Goal: Task Accomplishment & Management: Complete application form

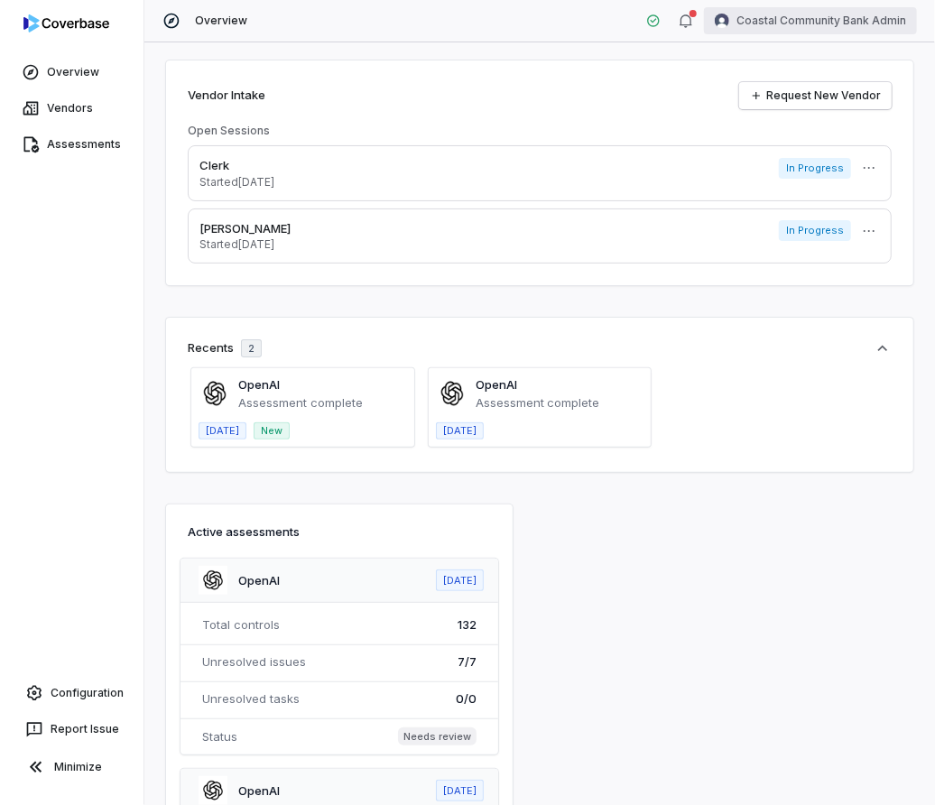
click at [822, 22] on html "Overview Vendors Assessments Configuration Report Issue Minimize Overview Coast…" at bounding box center [467, 402] width 935 height 805
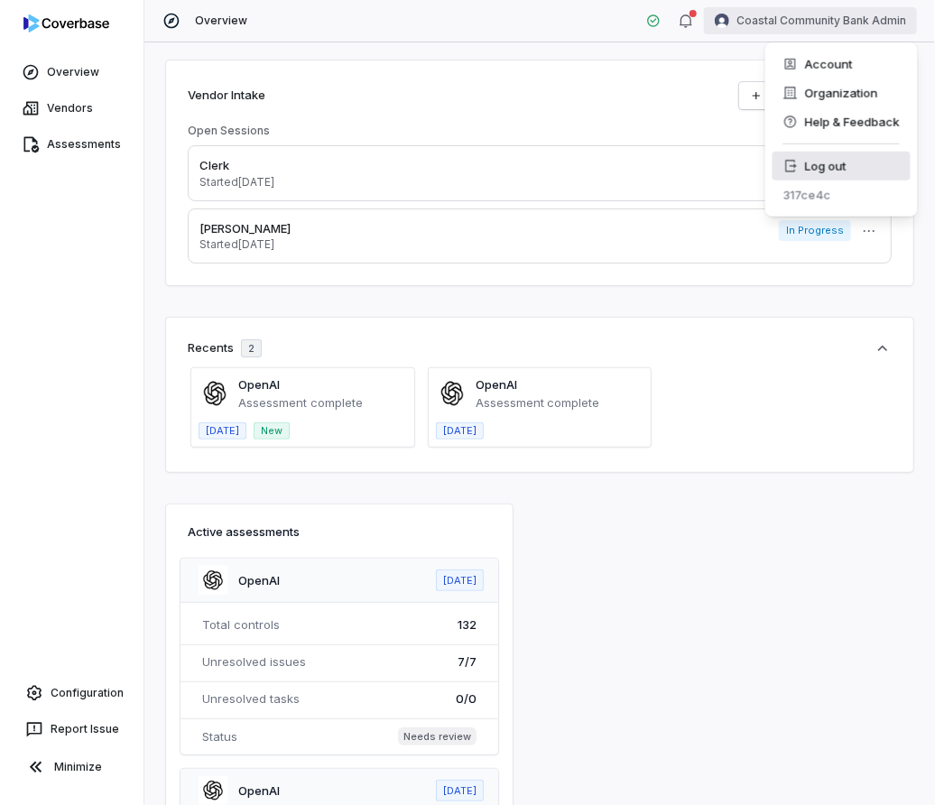
click at [809, 162] on div "Log out" at bounding box center [841, 166] width 138 height 29
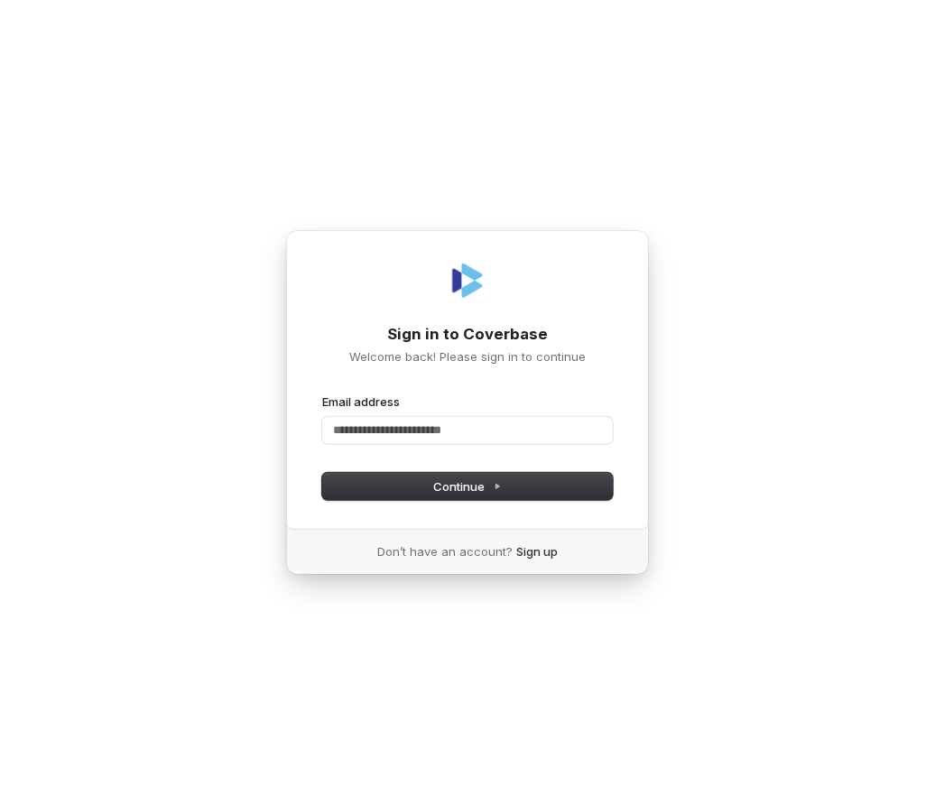
click at [0, 804] on com-1password-button at bounding box center [0, 805] width 0 height 0
type input "**********"
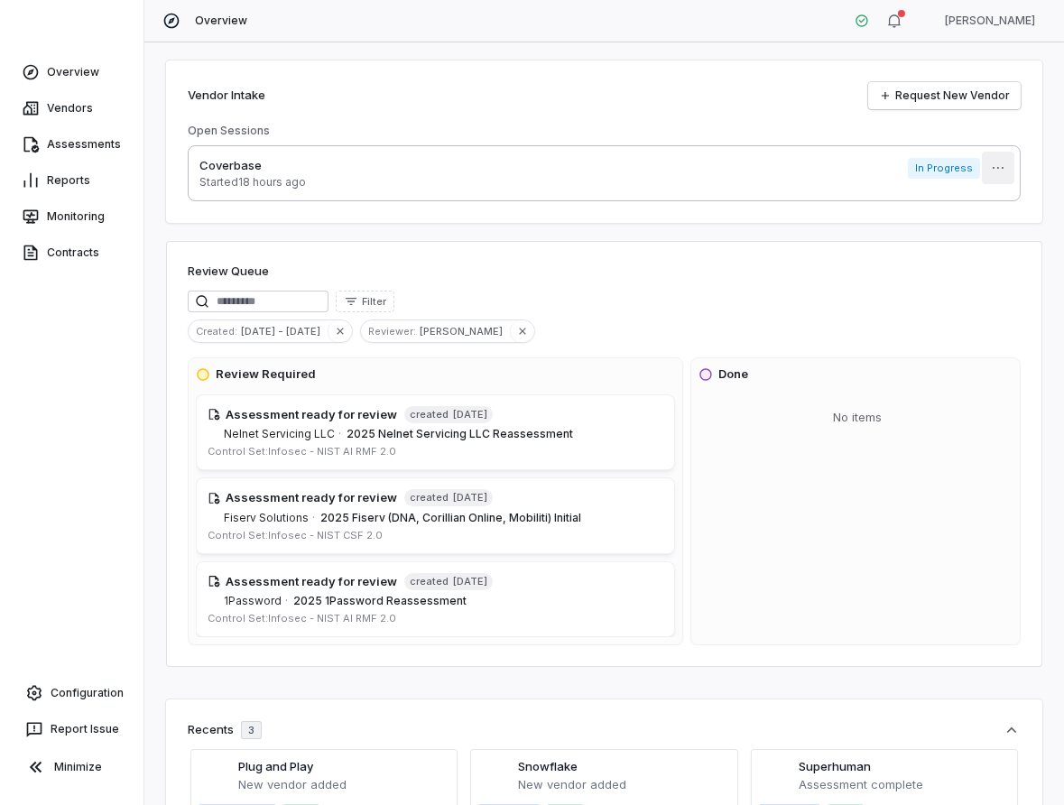
click at [934, 164] on html "Overview Vendors Assessments Reports Monitoring Contracts Configuration Report …" at bounding box center [532, 402] width 1064 height 805
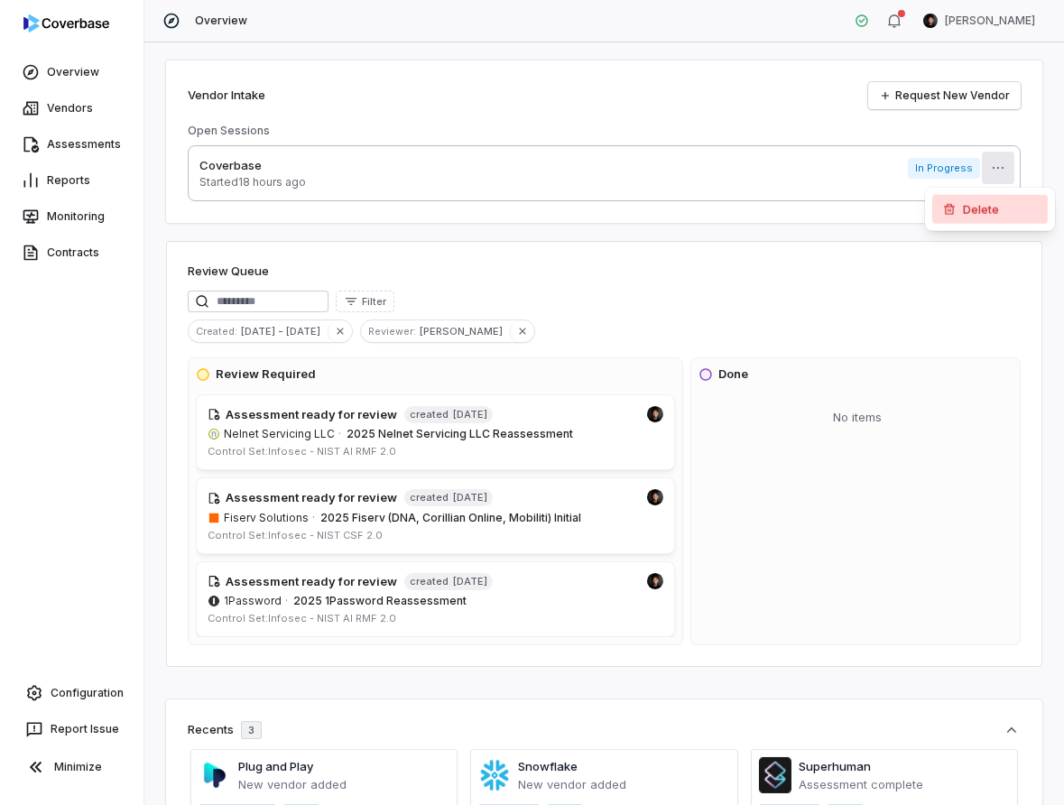
click at [934, 213] on div "Delete" at bounding box center [989, 209] width 115 height 29
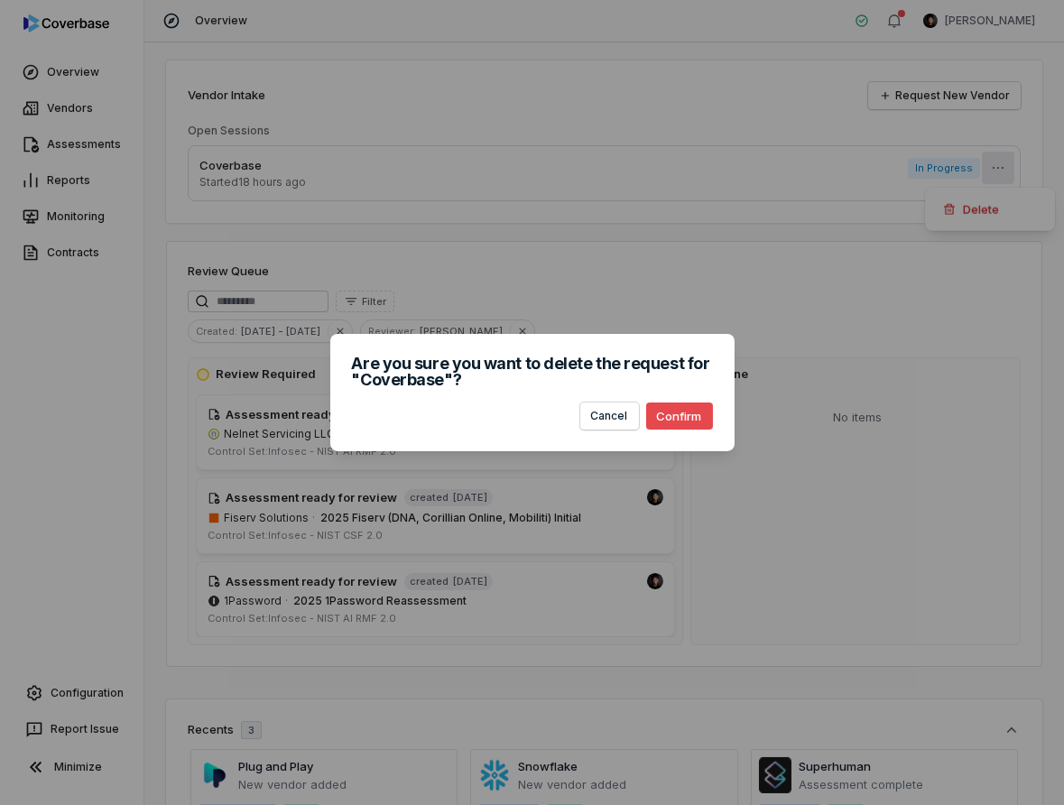
click at [690, 417] on button "Confirm" at bounding box center [679, 415] width 67 height 27
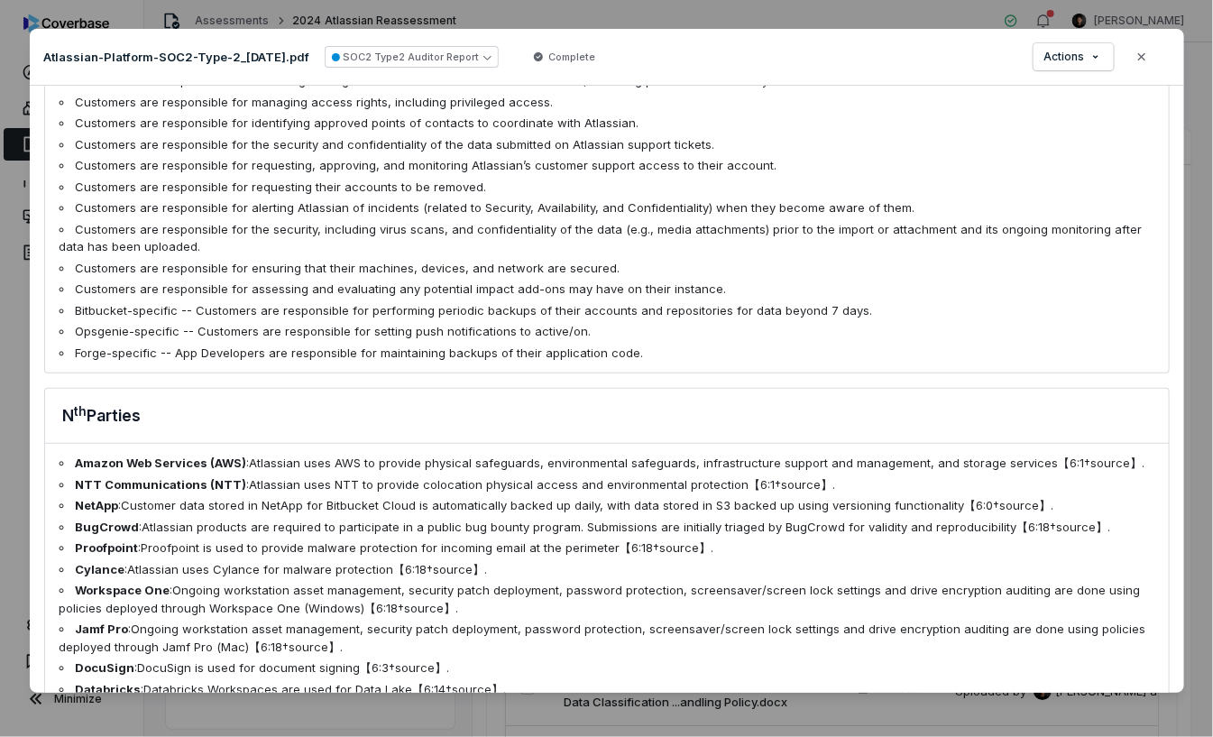
scroll to position [4503, 0]
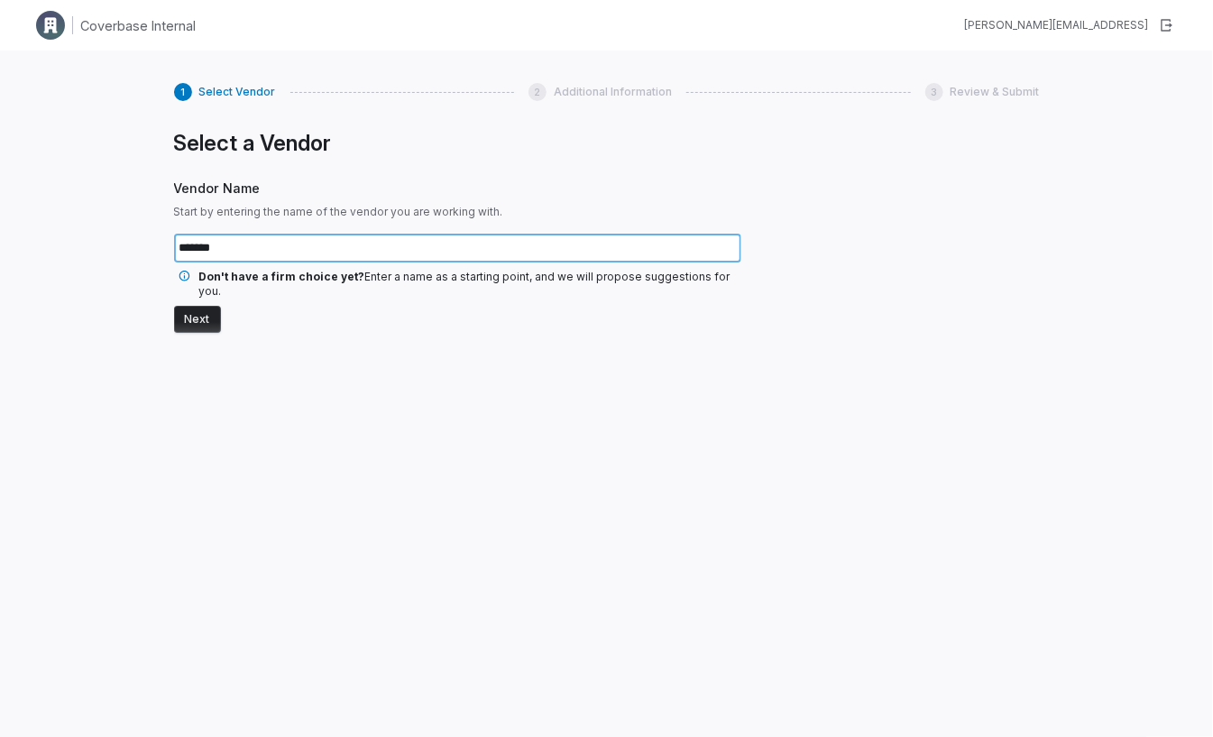
type input "*******"
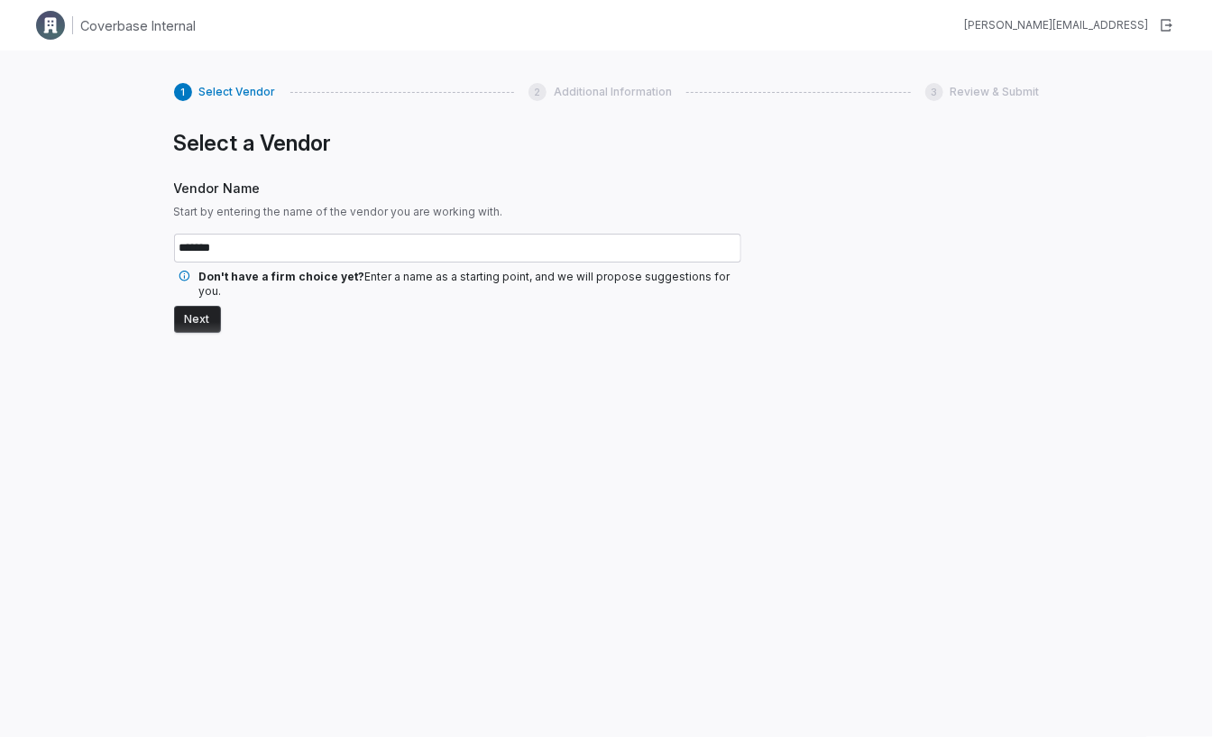
click at [189, 306] on button "Next" at bounding box center [197, 319] width 47 height 27
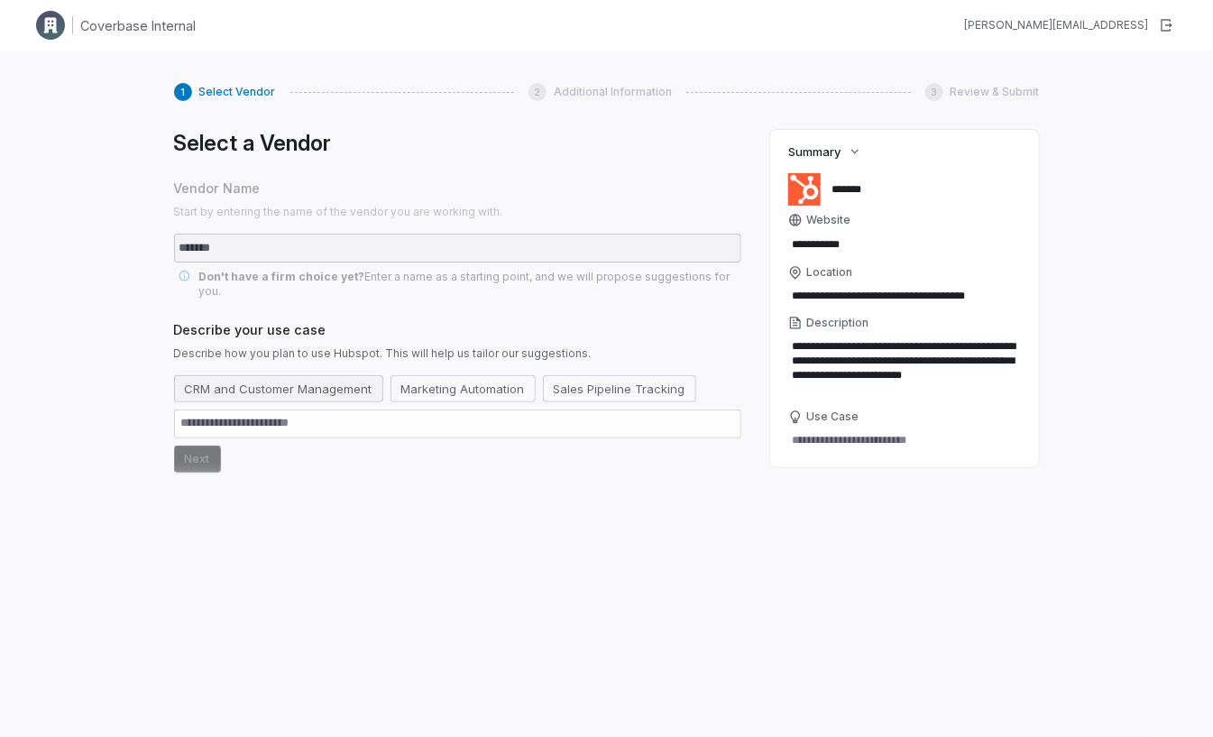
click at [337, 375] on button "CRM and Customer Management" at bounding box center [278, 388] width 209 height 27
click at [207, 446] on button "Next" at bounding box center [197, 459] width 47 height 27
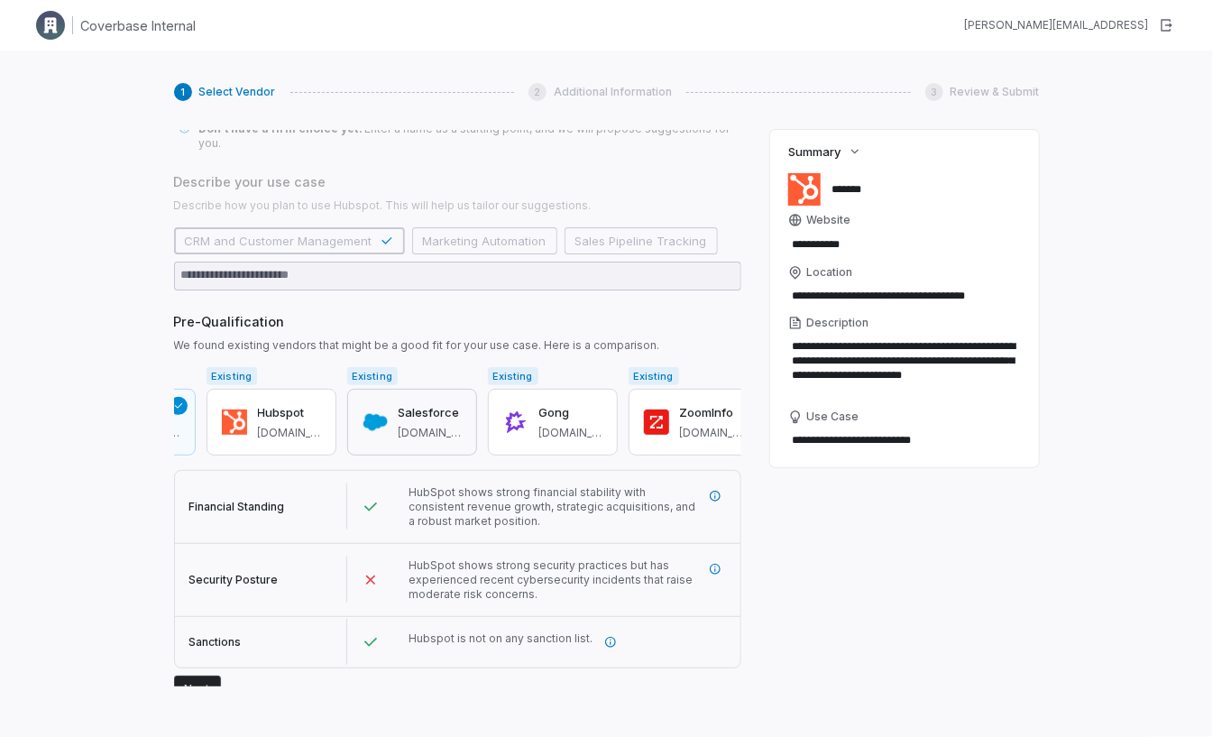
scroll to position [0, 118]
click at [207, 676] on button "Next" at bounding box center [197, 689] width 47 height 27
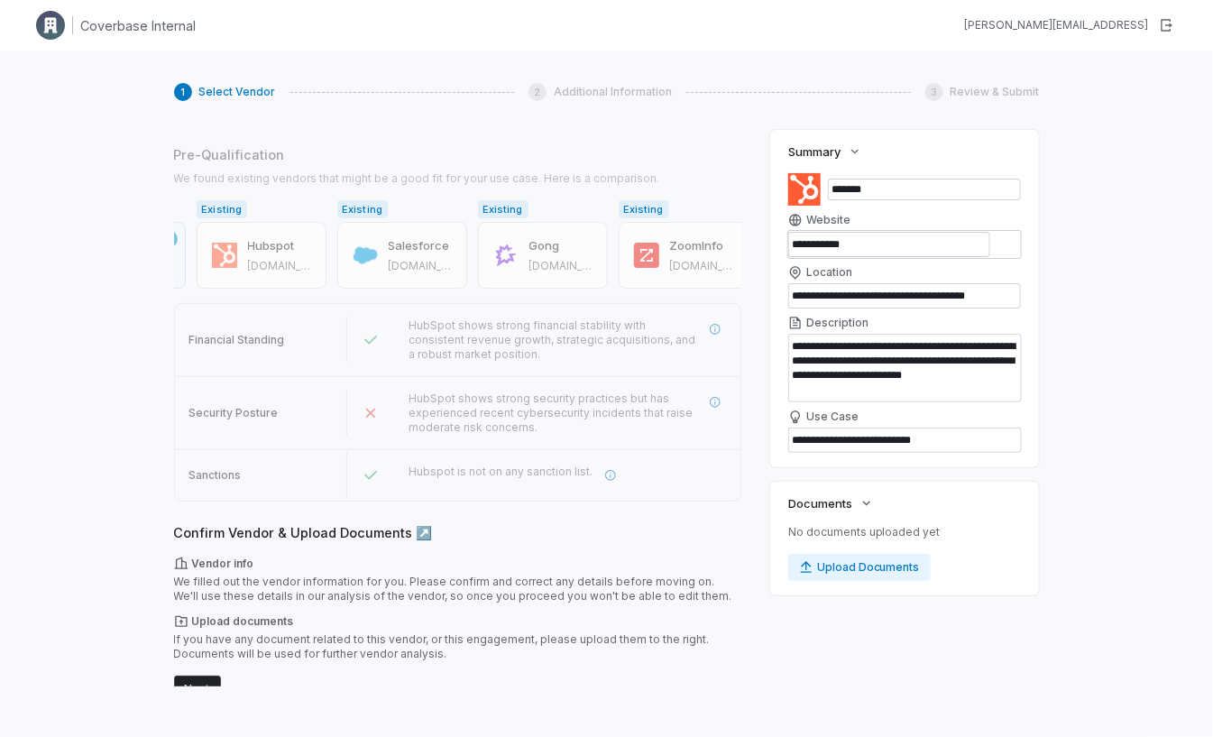
scroll to position [266, 0]
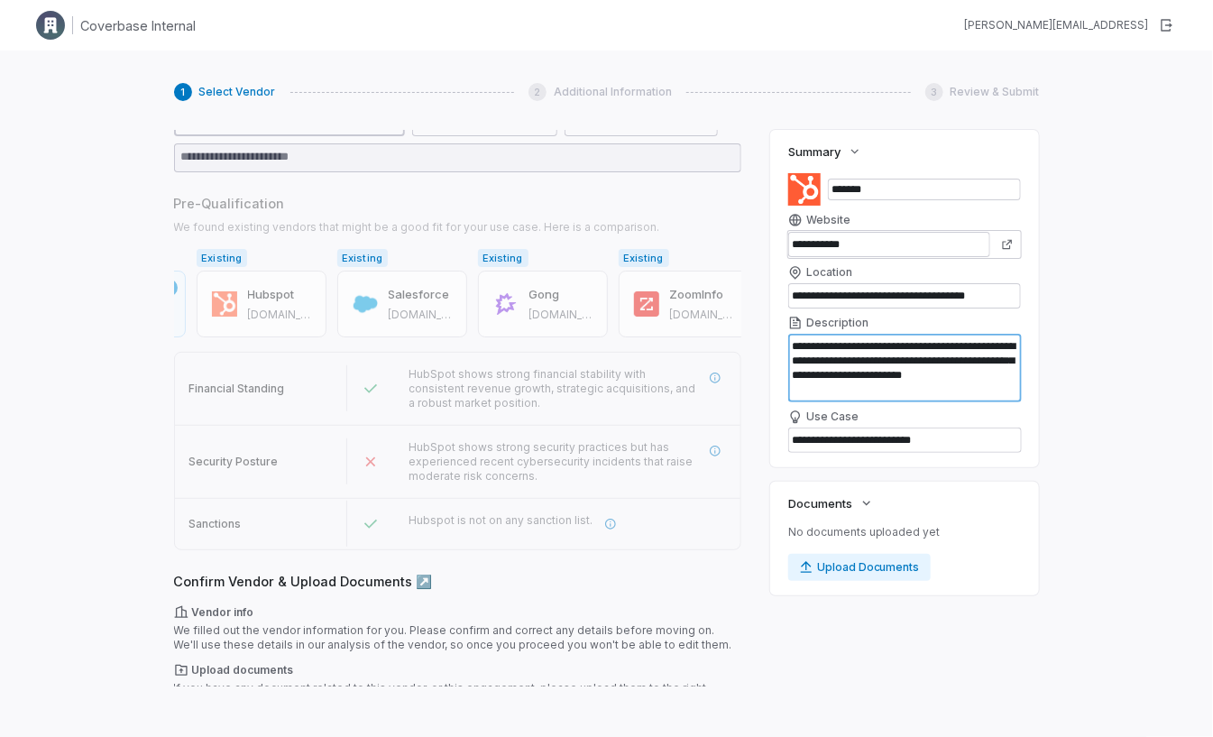
drag, startPoint x: 794, startPoint y: 346, endPoint x: 861, endPoint y: 391, distance: 81.3
click at [861, 391] on textarea "**********" at bounding box center [905, 368] width 234 height 69
click at [683, 513] on div "Hubspot is not on any sanction list." at bounding box center [568, 524] width 318 height 22
click at [710, 372] on icon "More information" at bounding box center [715, 378] width 13 height 13
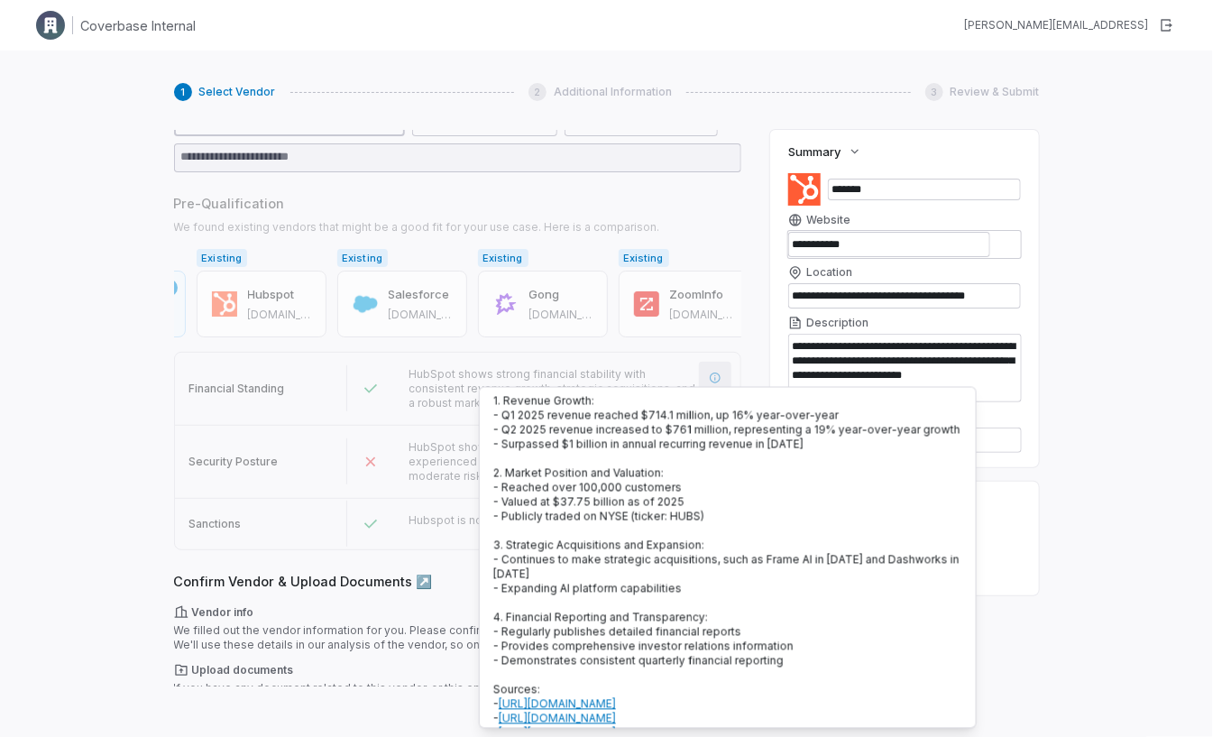
scroll to position [41, 0]
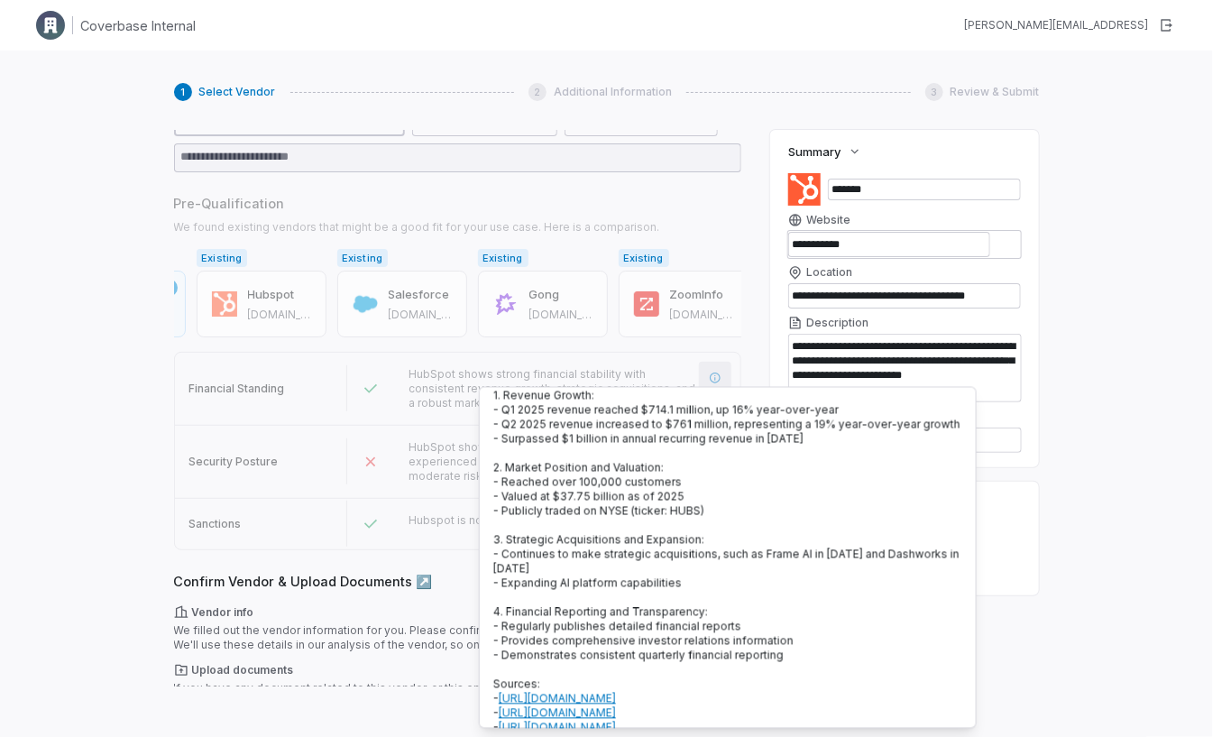
click at [425, 440] on span "HubSpot shows strong security practices but has experienced recent cybersecurit…" at bounding box center [551, 461] width 284 height 42
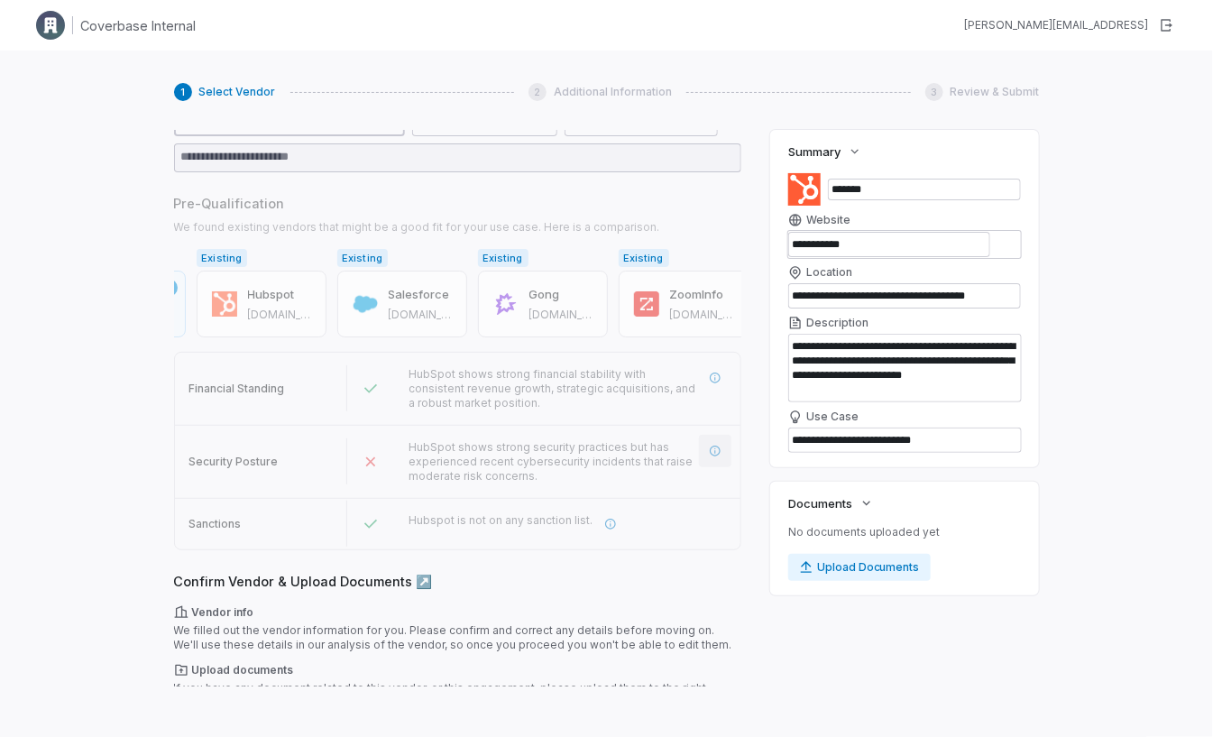
click at [728, 437] on button "button" at bounding box center [715, 451] width 32 height 32
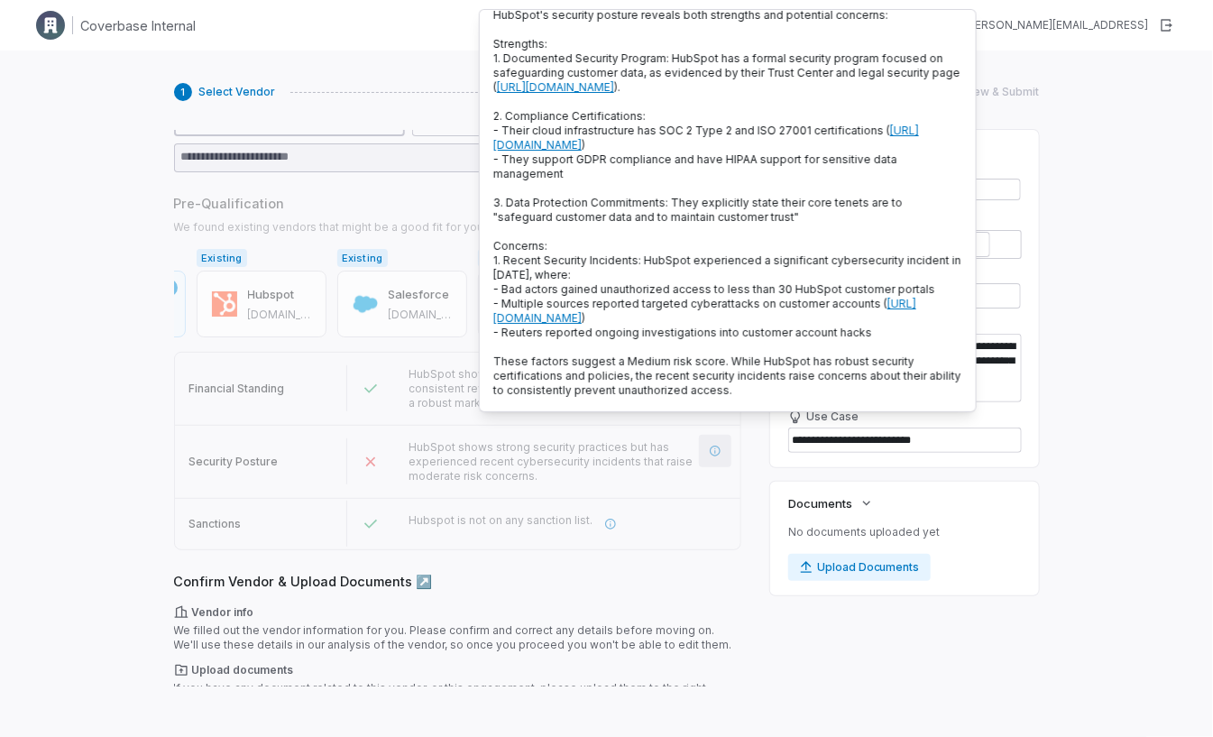
scroll to position [29, 0]
drag, startPoint x: 506, startPoint y: 262, endPoint x: 557, endPoint y: 262, distance: 50.5
click at [557, 262] on span "1. Recent Security Incidents: HubSpot experienced a significant cybersecurity i…" at bounding box center [727, 267] width 468 height 28
click at [622, 609] on div "Vendor info We filled out the vendor information for you. Please confirm and co…" at bounding box center [457, 628] width 567 height 47
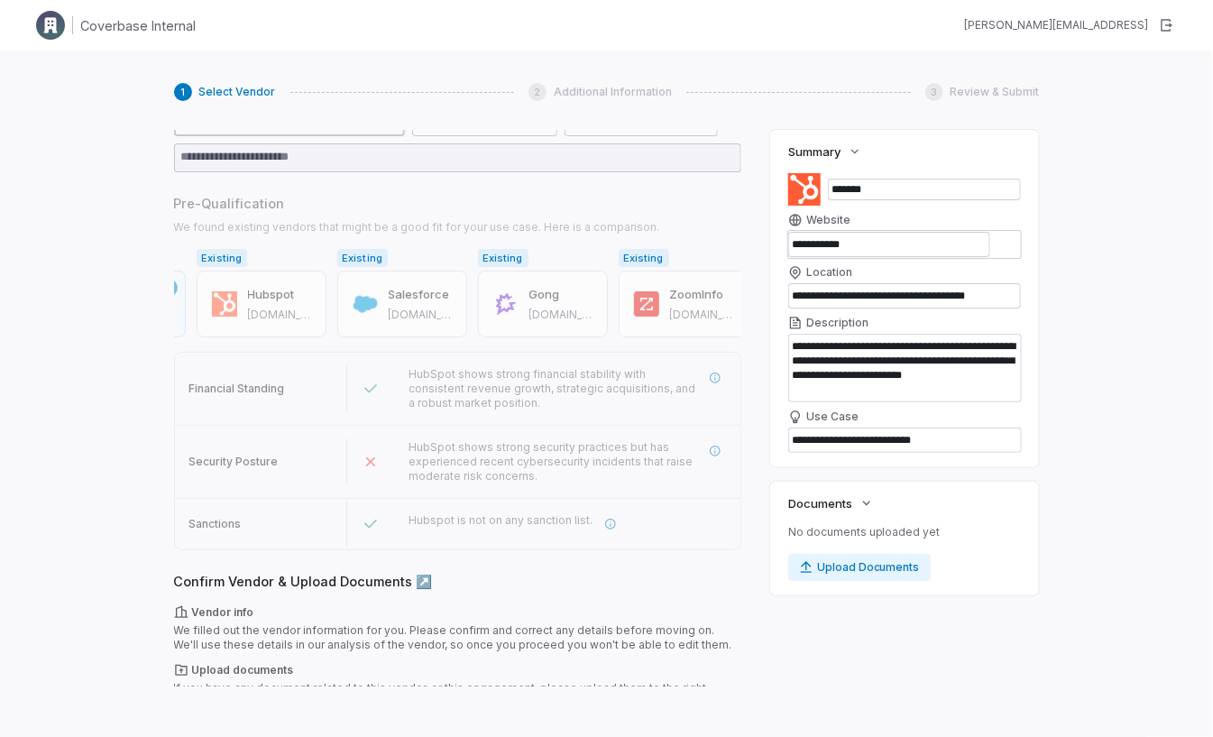
scroll to position [315, 0]
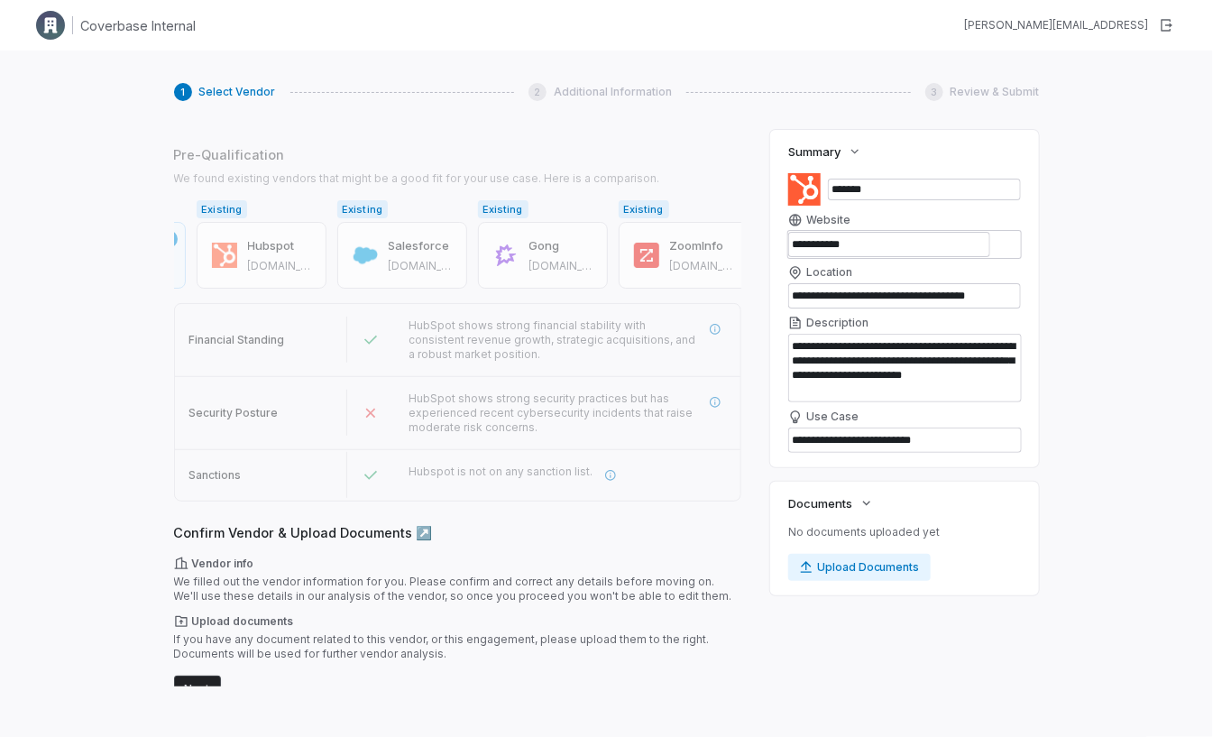
click at [203, 676] on button "Next" at bounding box center [197, 689] width 47 height 27
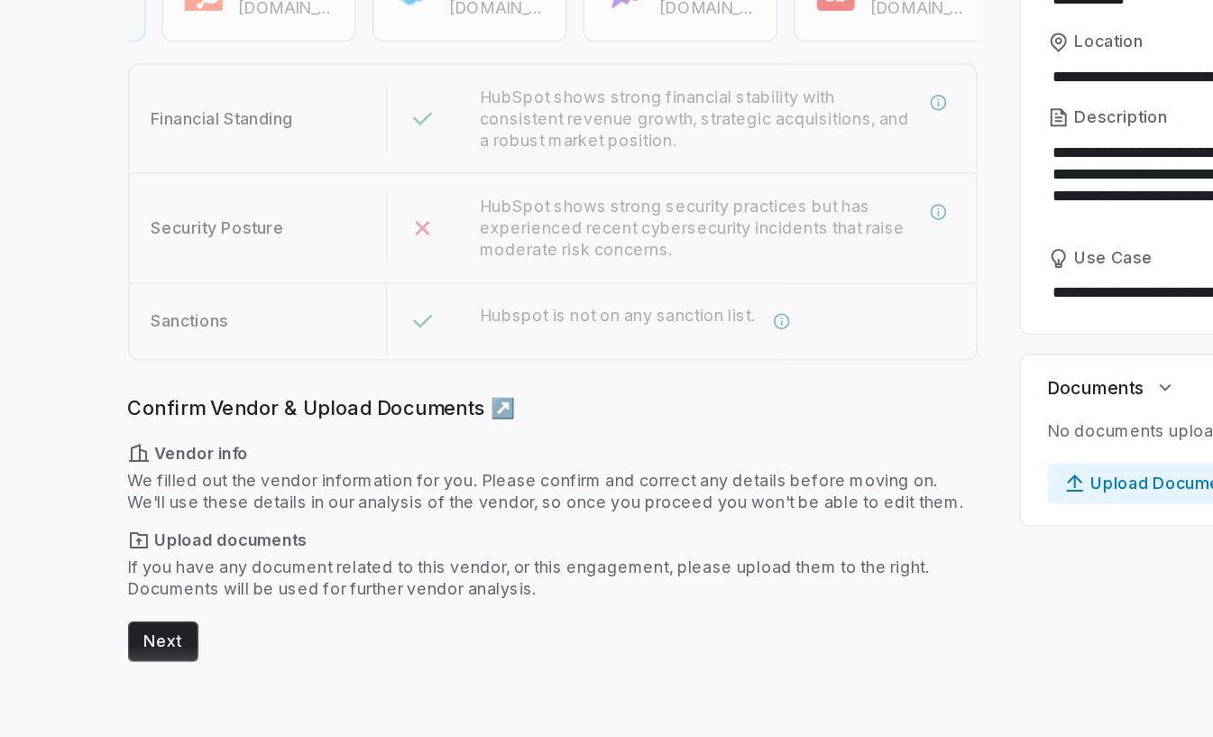
scroll to position [316, 0]
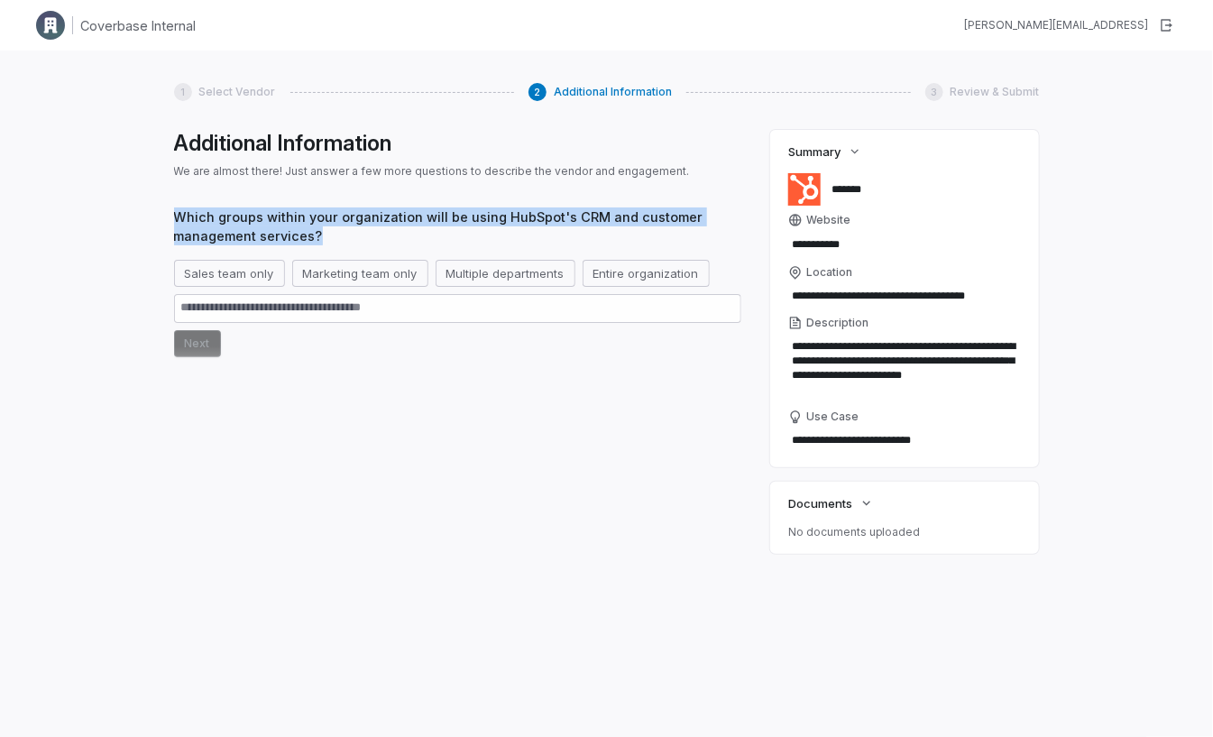
drag, startPoint x: 173, startPoint y: 215, endPoint x: 336, endPoint y: 242, distance: 165.5
click at [336, 242] on span "Which groups within your organization will be using HubSpot's CRM and customer …" at bounding box center [457, 226] width 567 height 38
click at [338, 272] on button "Marketing team only" at bounding box center [360, 273] width 136 height 27
click at [202, 340] on button "Next" at bounding box center [197, 343] width 47 height 27
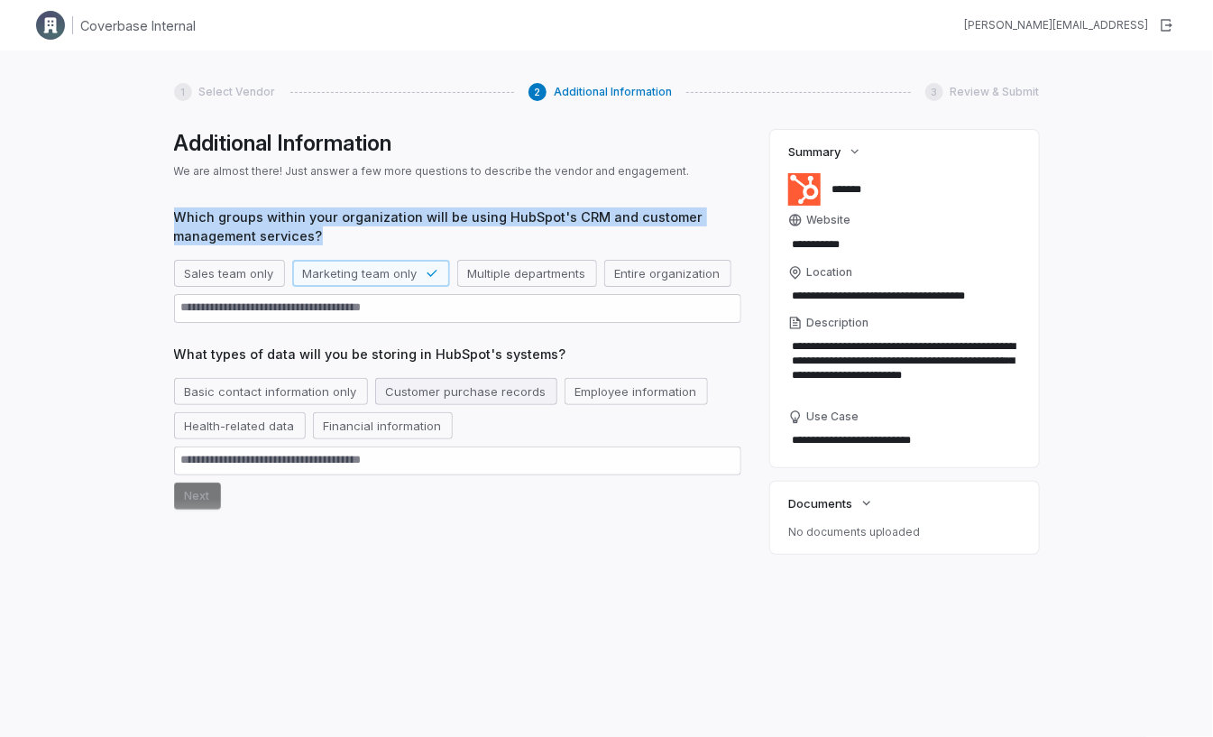
click at [429, 397] on button "Customer purchase records" at bounding box center [466, 391] width 182 height 27
click at [211, 500] on button "Next" at bounding box center [197, 496] width 47 height 27
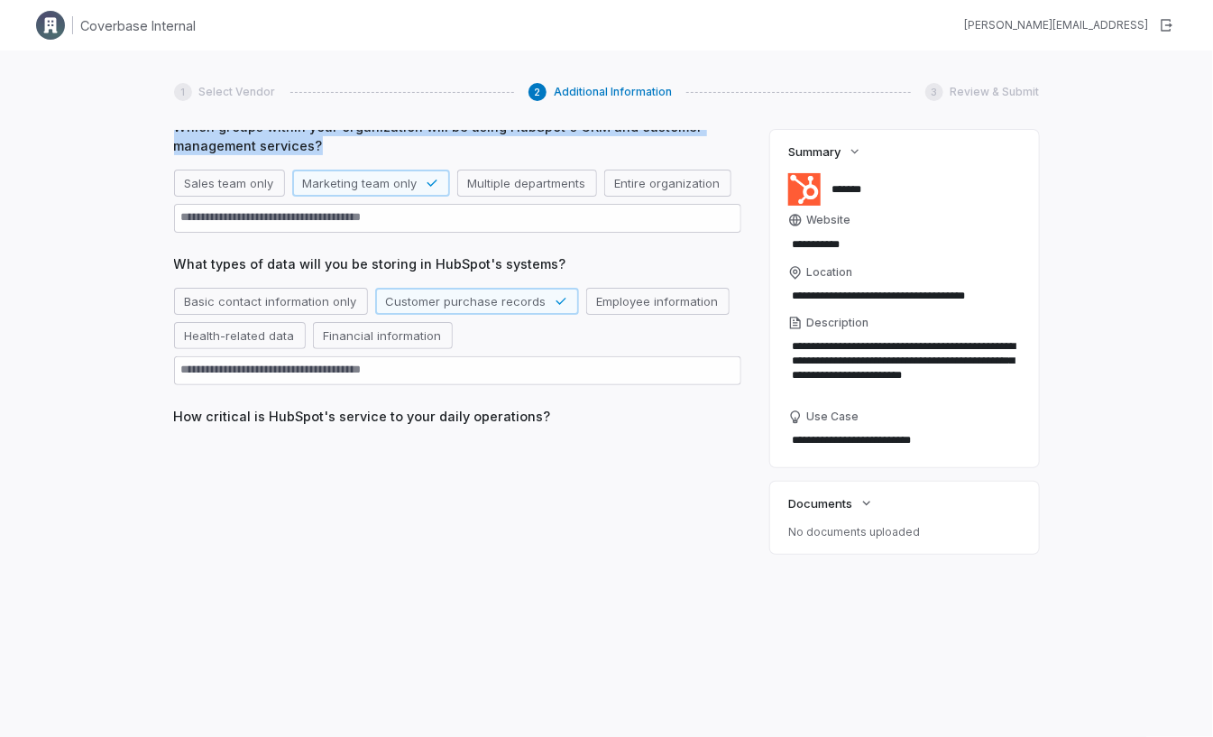
scroll to position [90, 0]
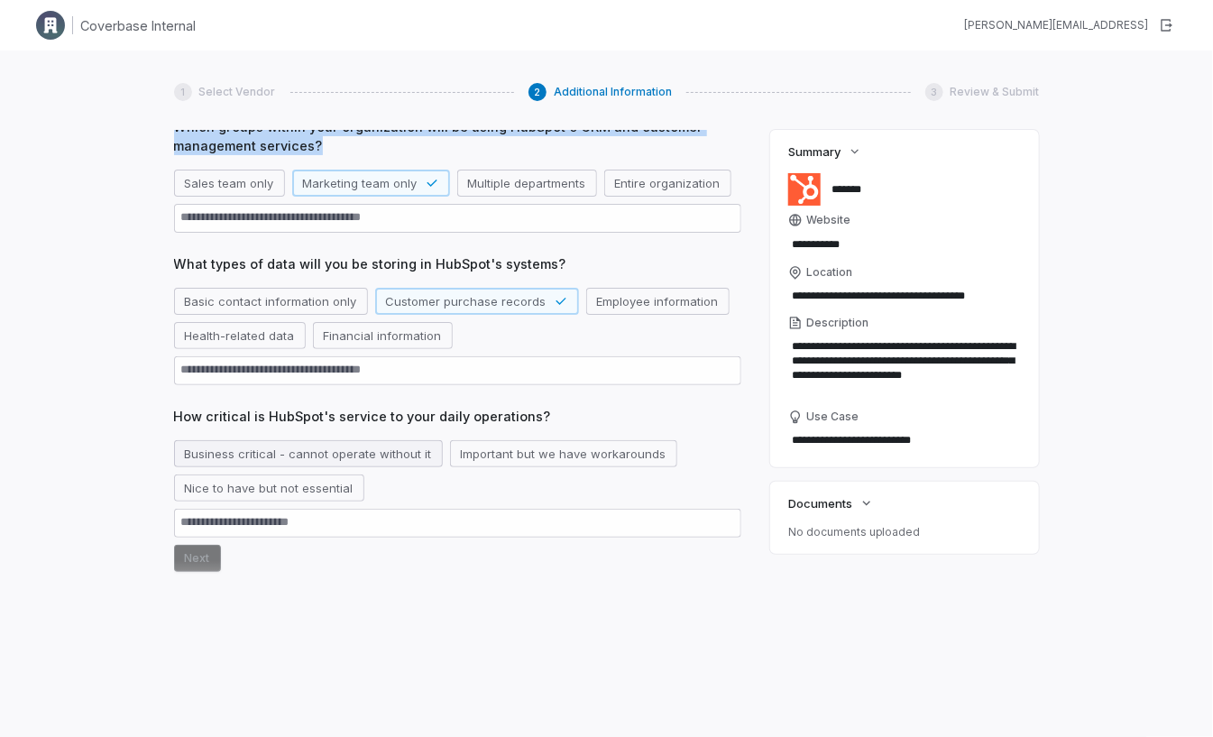
click at [318, 456] on button "Business critical - cannot operate without it" at bounding box center [308, 453] width 269 height 27
click at [180, 563] on button "Next" at bounding box center [197, 558] width 47 height 27
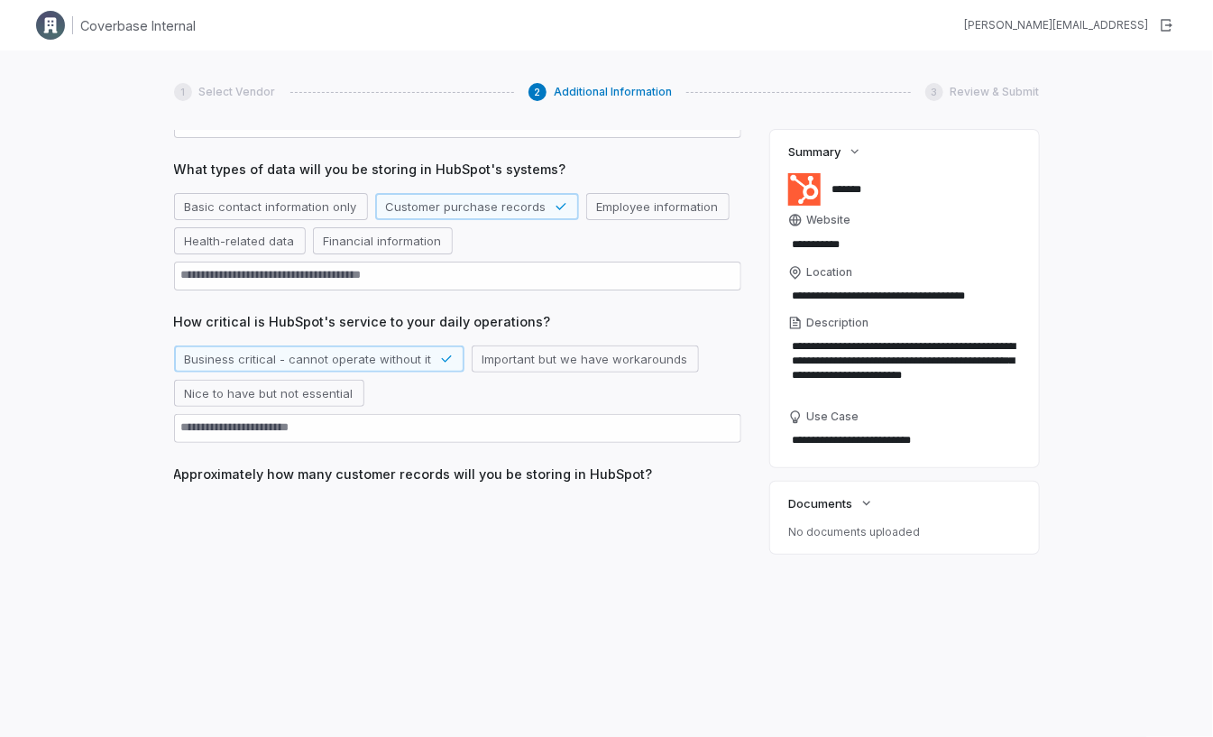
scroll to position [187, 0]
click at [394, 503] on button "1,000-10,000" at bounding box center [402, 509] width 94 height 27
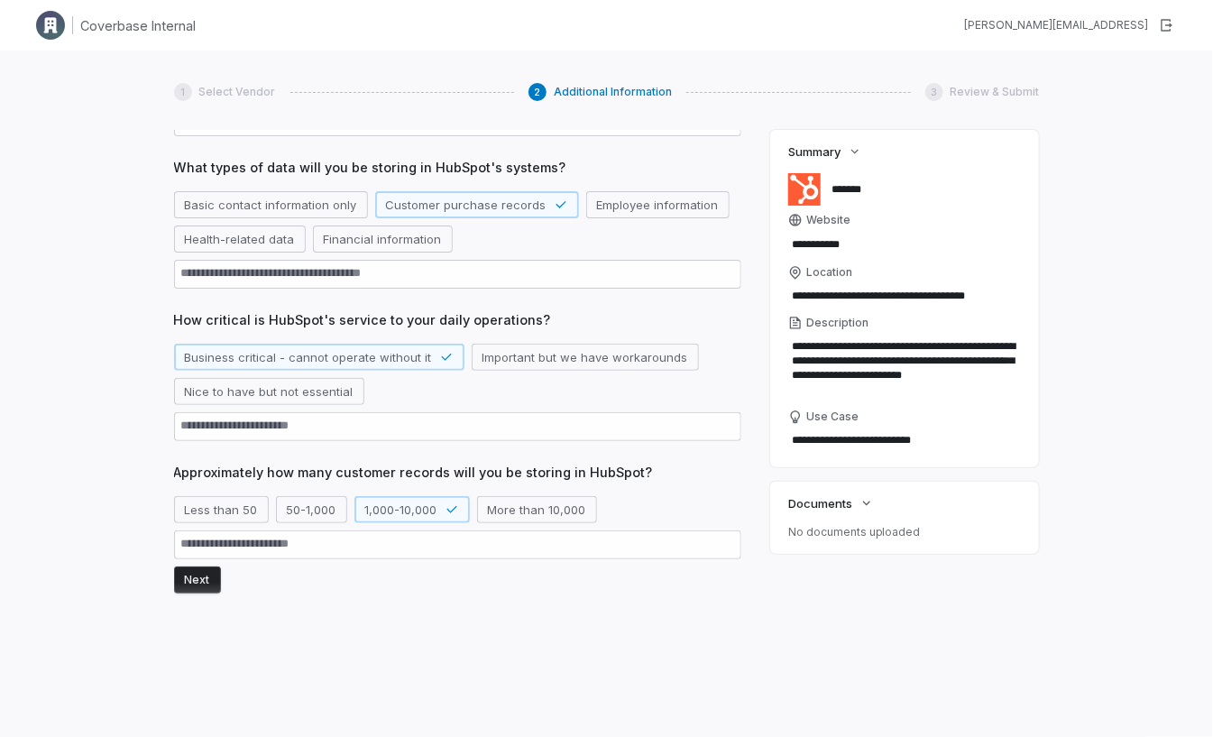
click at [198, 575] on button "Next" at bounding box center [197, 579] width 47 height 27
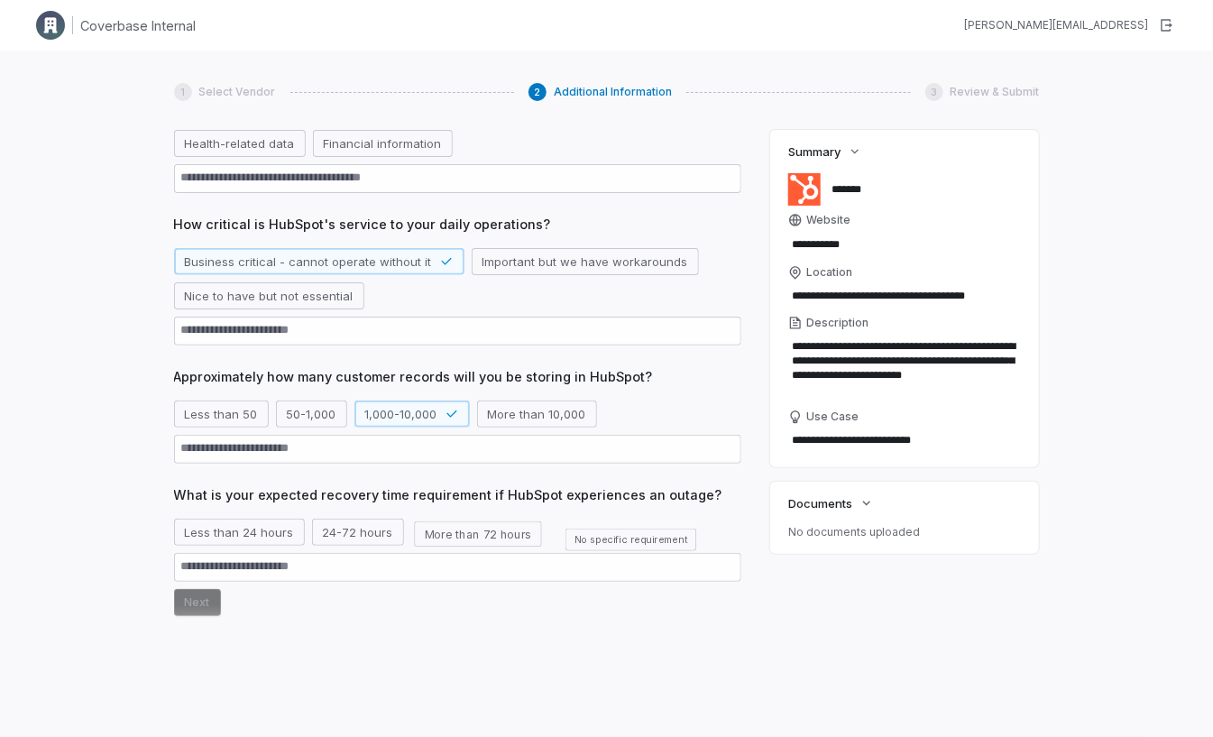
scroll to position [283, 0]
click at [437, 524] on button "More than 72 hours" at bounding box center [478, 531] width 134 height 27
click at [192, 603] on button "Next" at bounding box center [197, 601] width 47 height 27
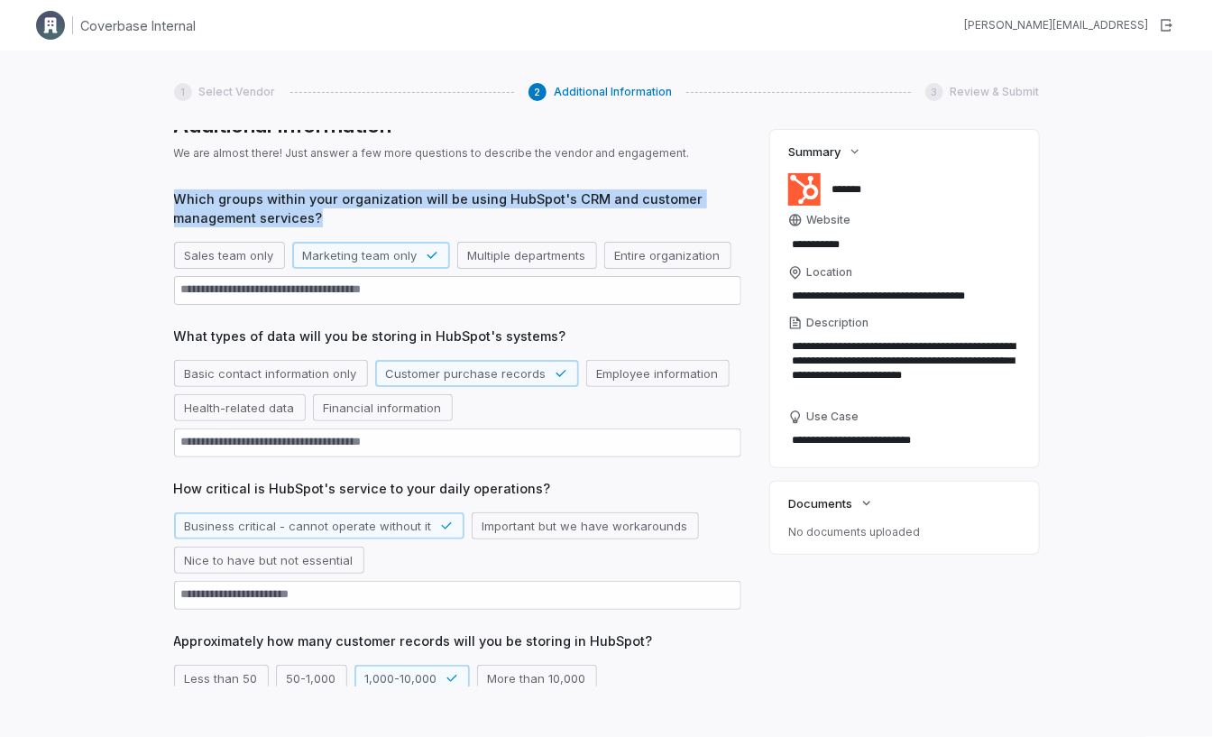
scroll to position [0, 0]
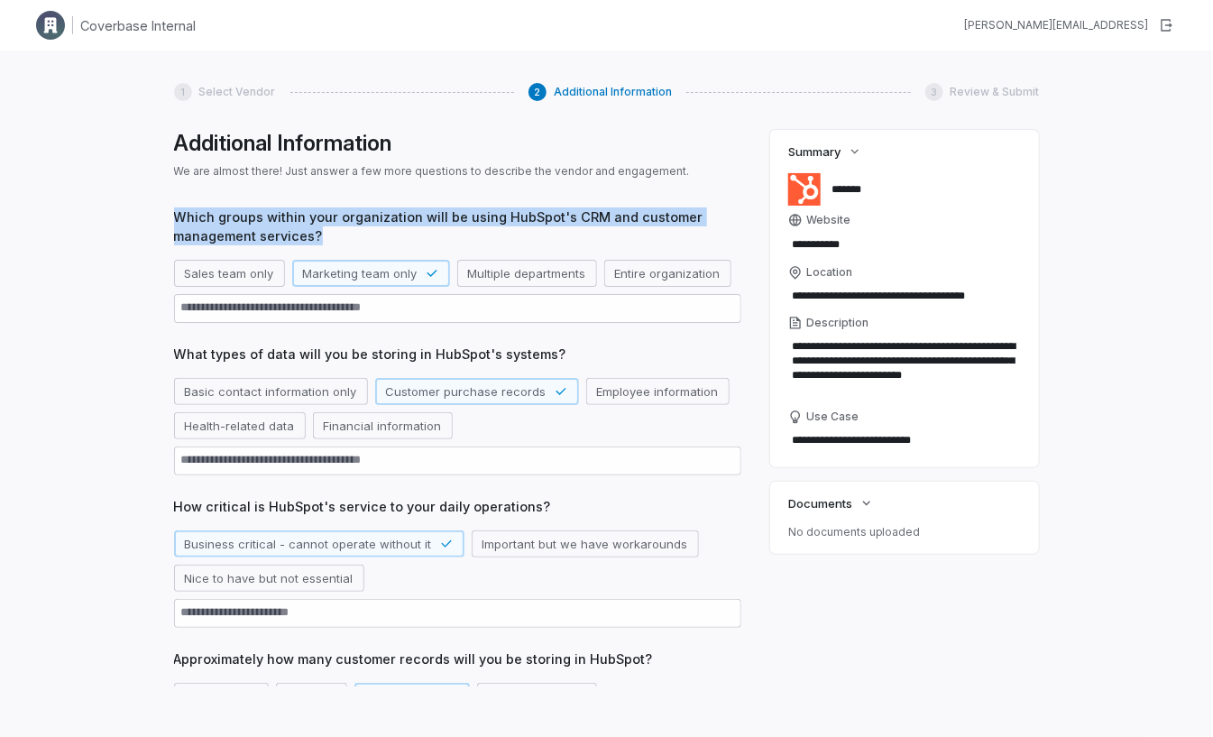
click at [227, 234] on span "Which groups within your organization will be using HubSpot's CRM and customer …" at bounding box center [457, 226] width 567 height 38
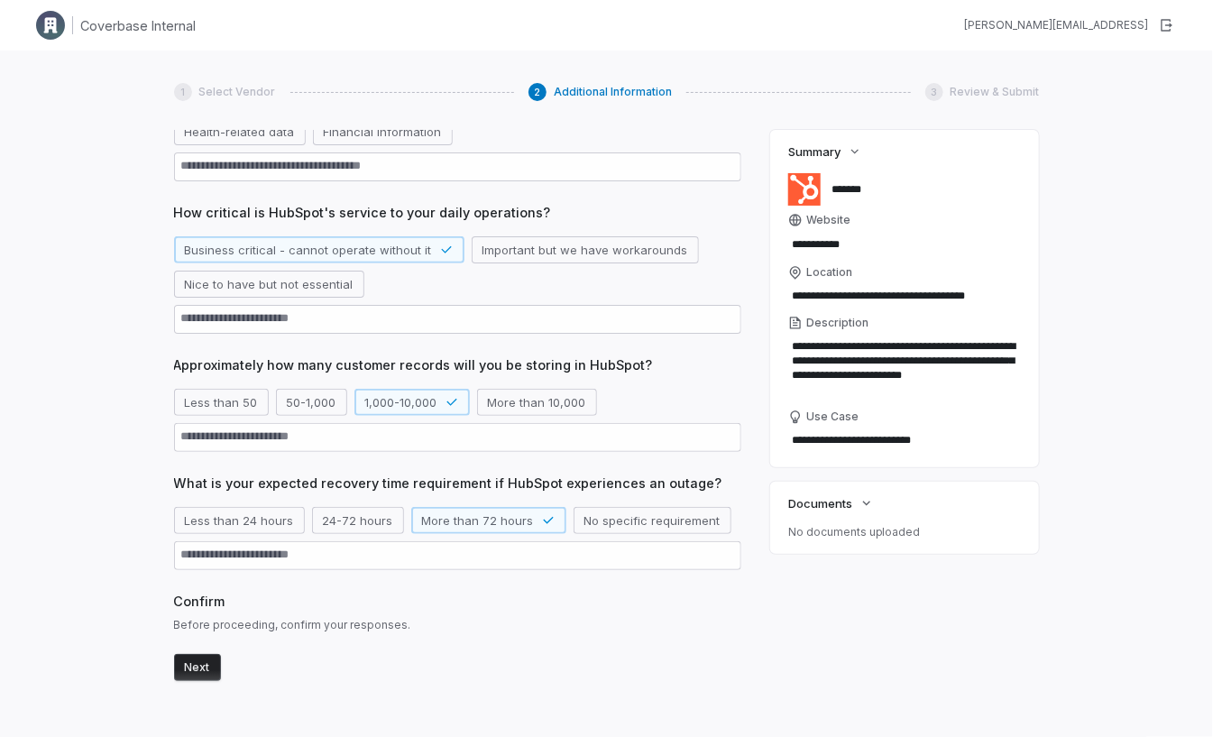
scroll to position [323, 0]
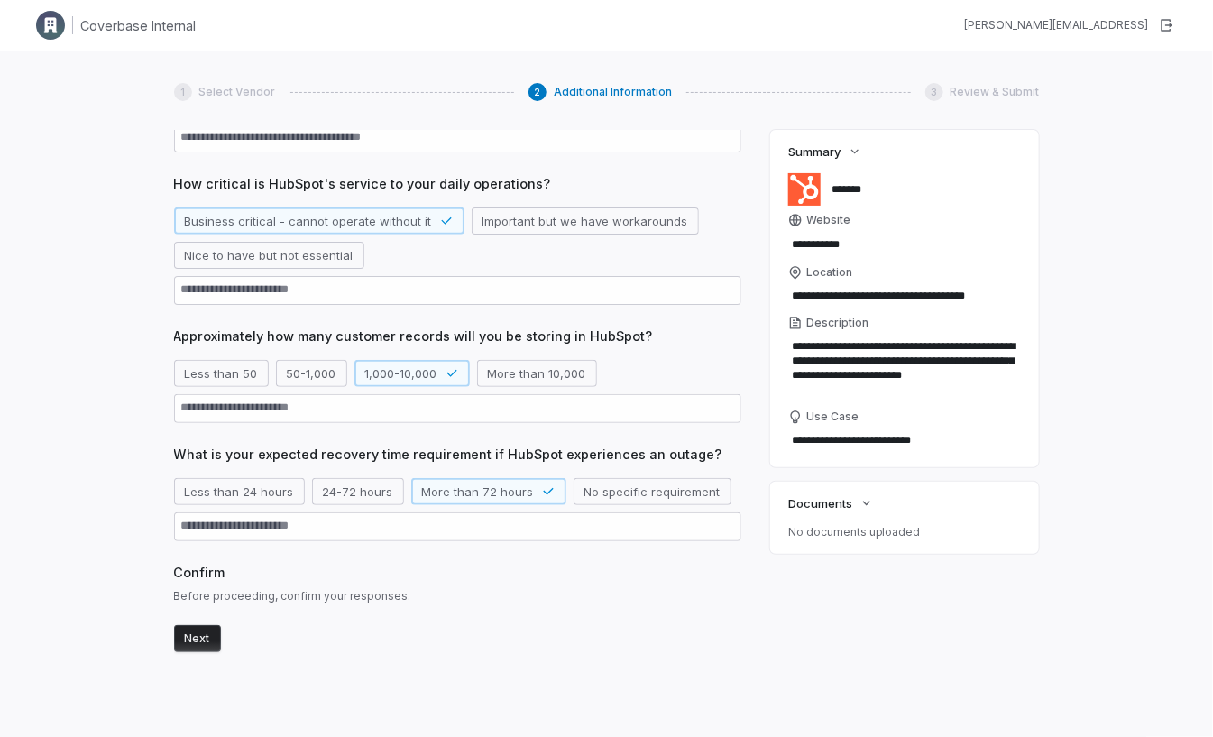
click at [195, 646] on button "Next" at bounding box center [197, 638] width 47 height 27
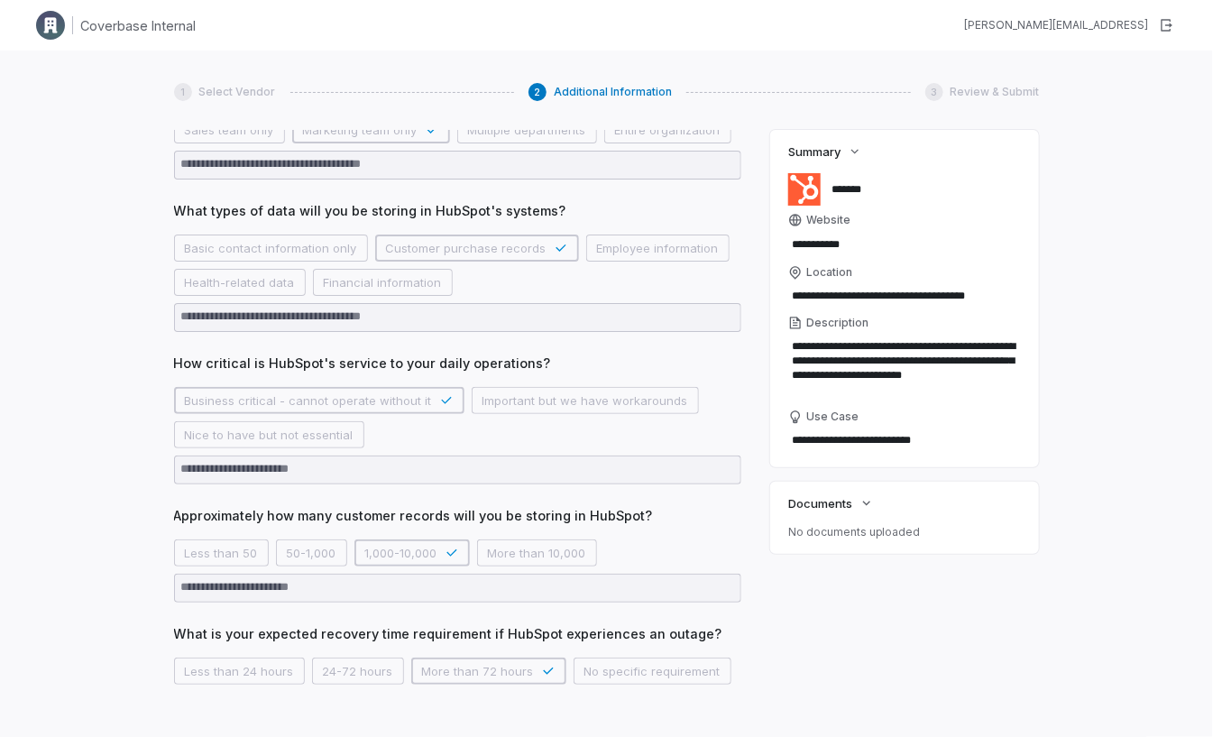
scroll to position [130, 0]
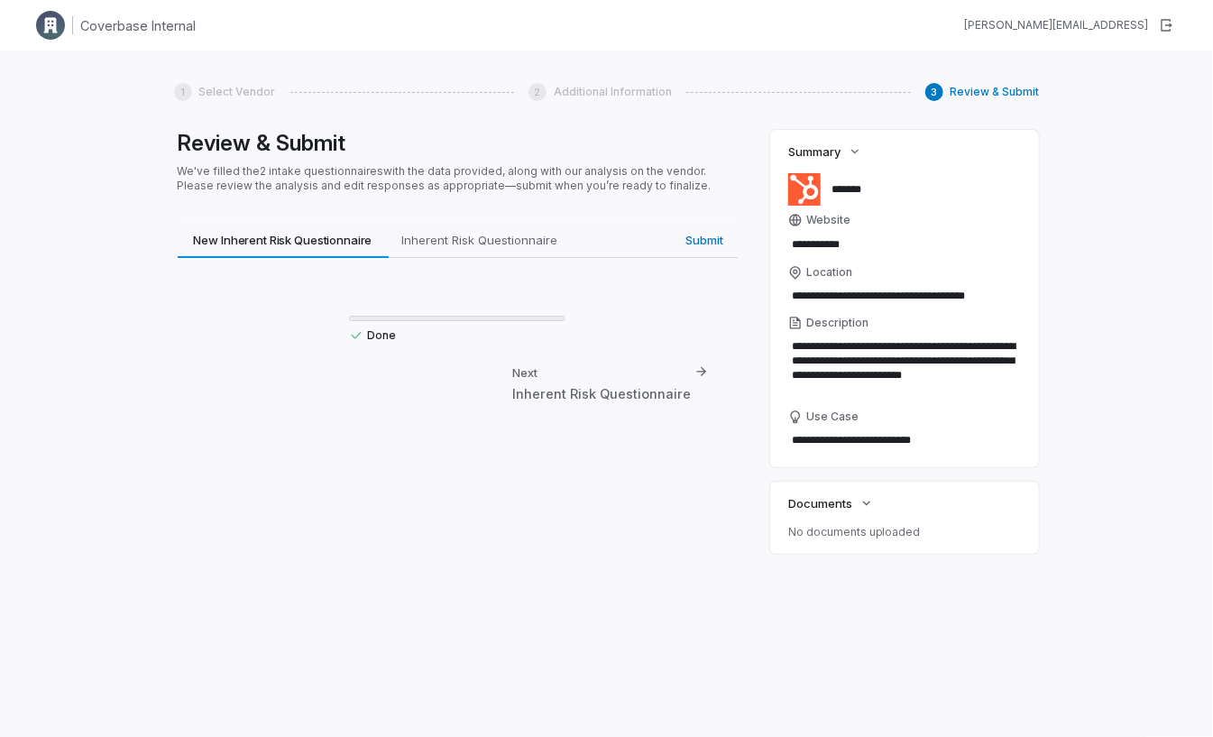
type textarea "*"
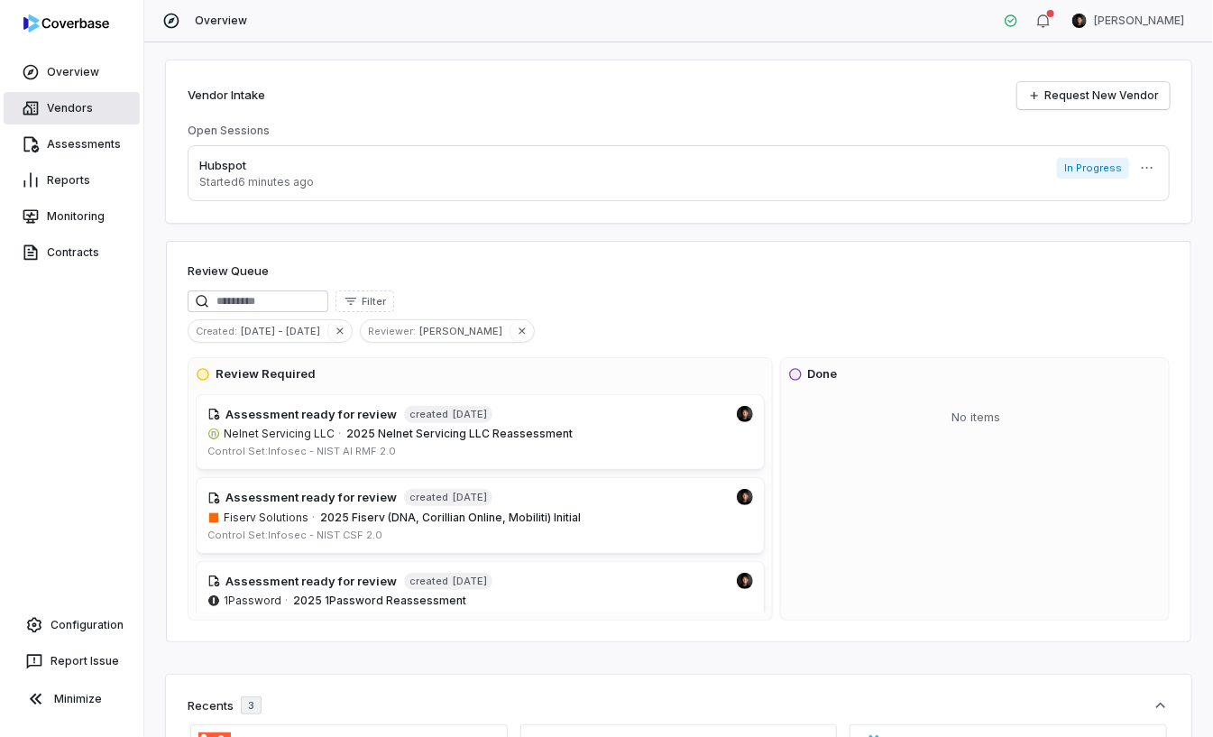
click at [69, 94] on link "Vendors" at bounding box center [72, 108] width 136 height 32
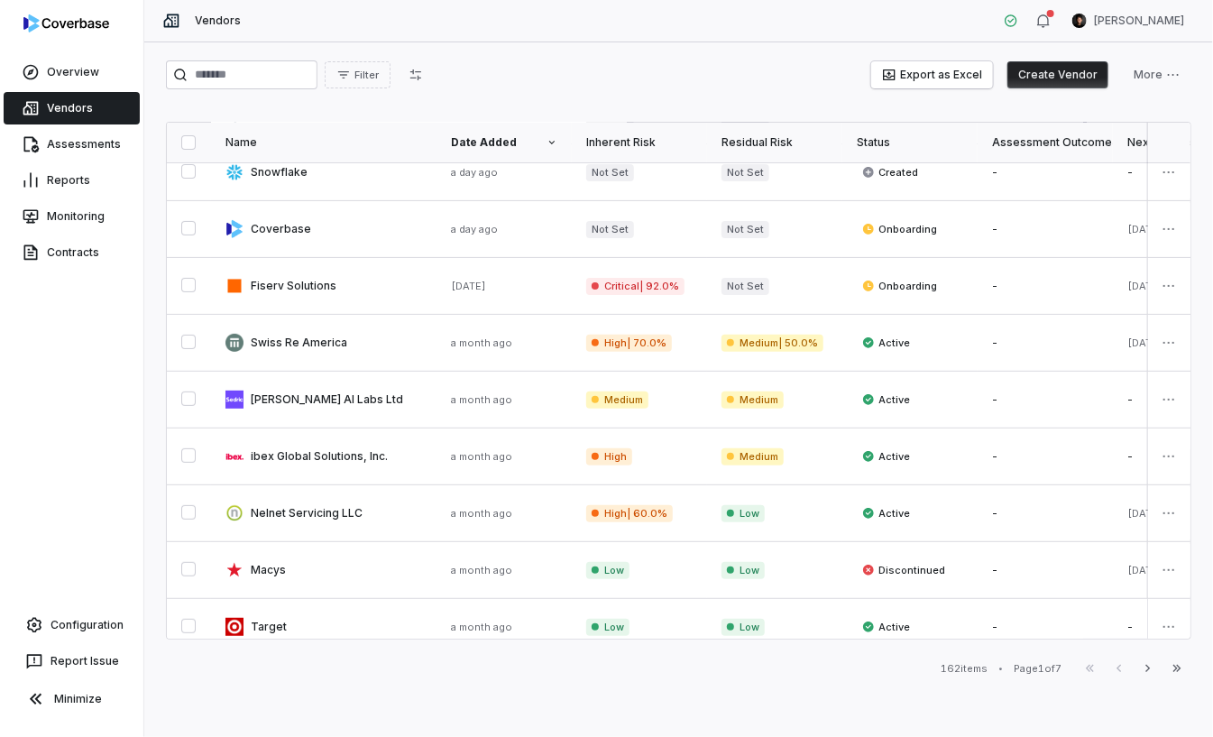
scroll to position [128, 0]
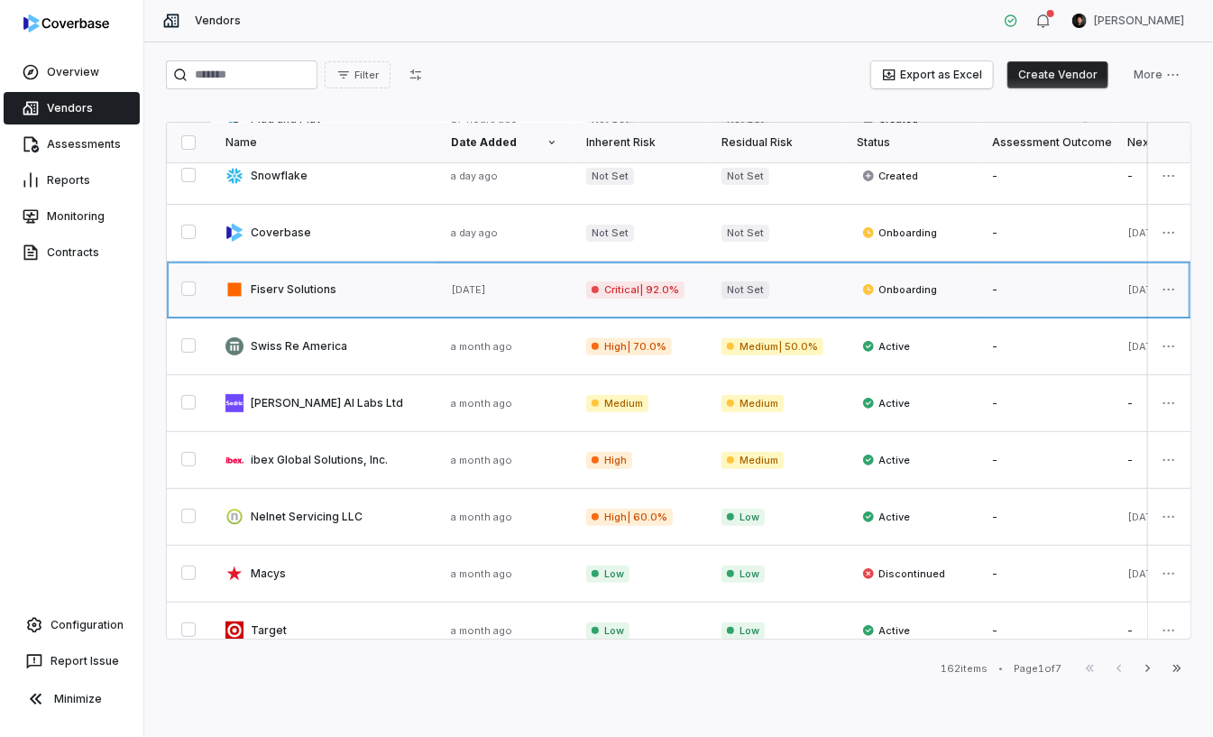
click at [314, 289] on link at bounding box center [324, 290] width 226 height 56
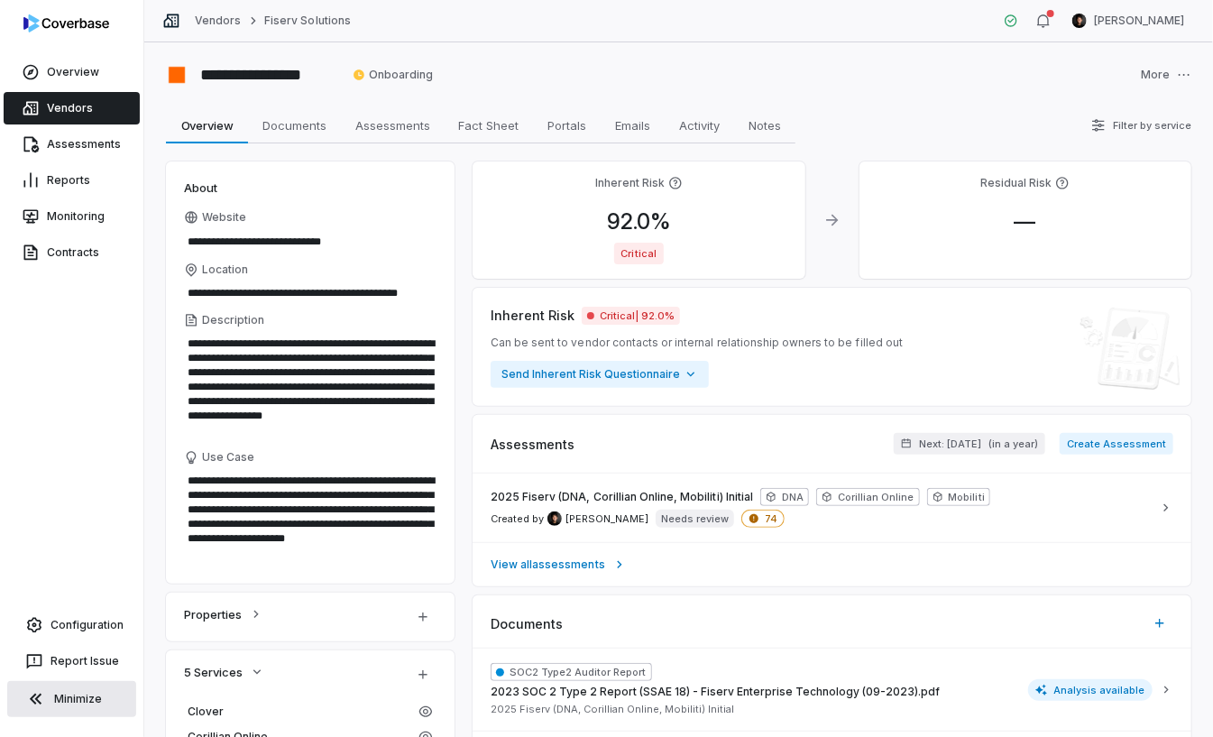
click at [83, 690] on button "Minimize" at bounding box center [71, 699] width 129 height 36
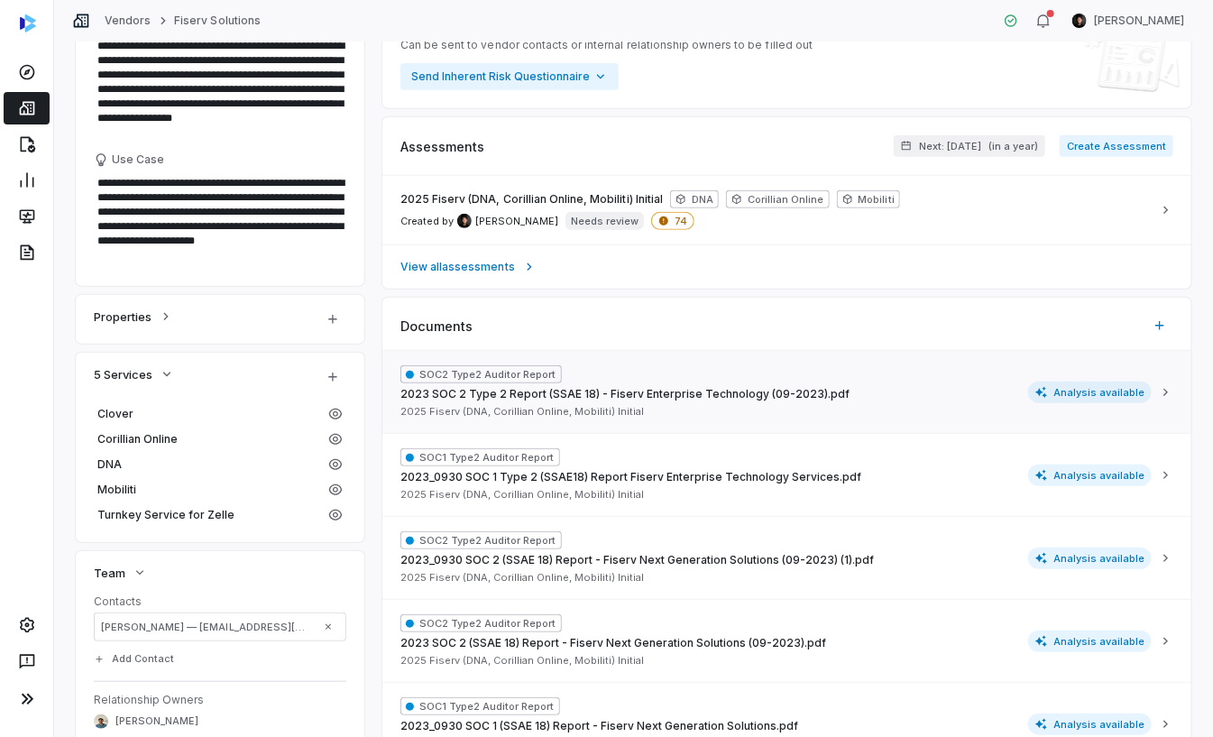
scroll to position [299, 0]
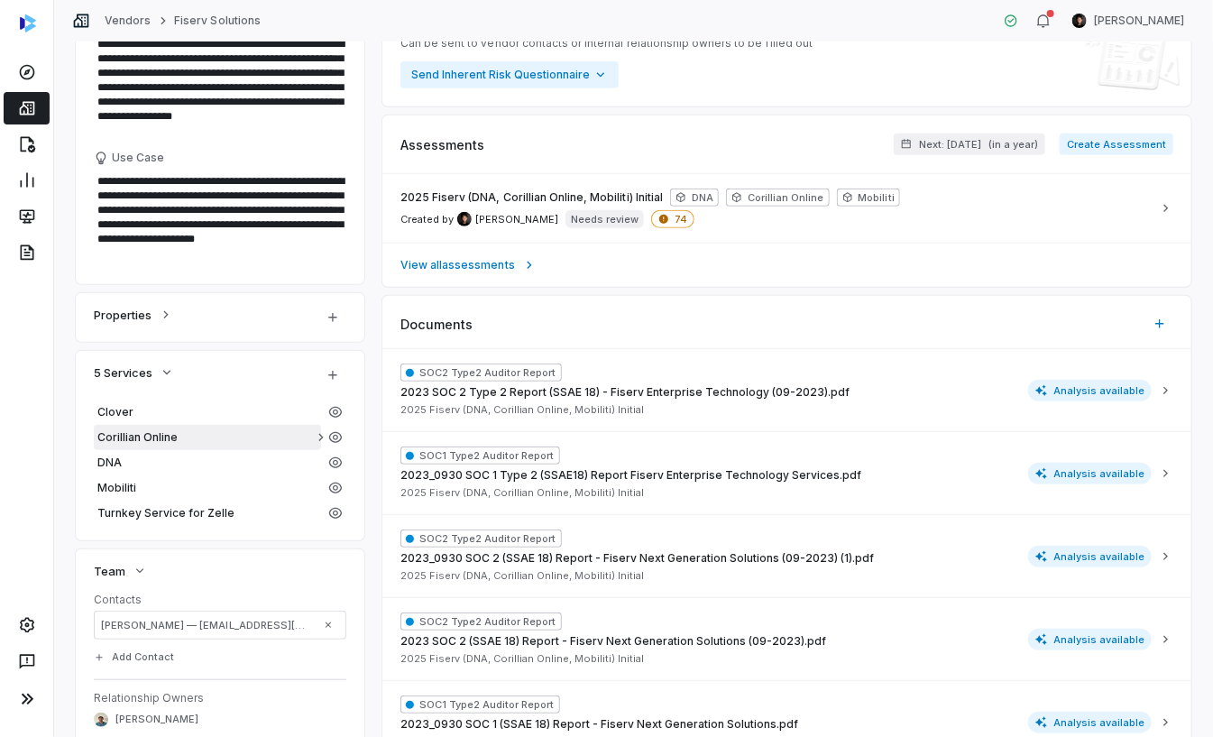
click at [228, 439] on span "Corillian Online" at bounding box center [207, 437] width 220 height 14
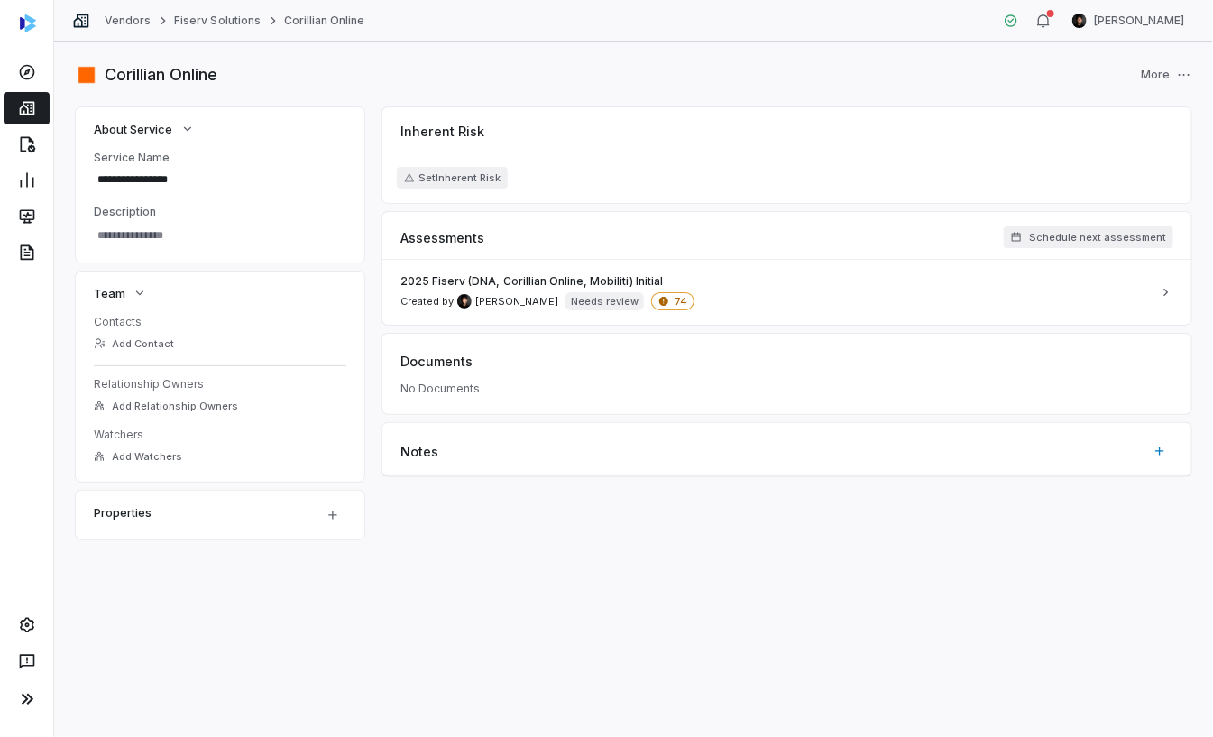
type textarea "*"
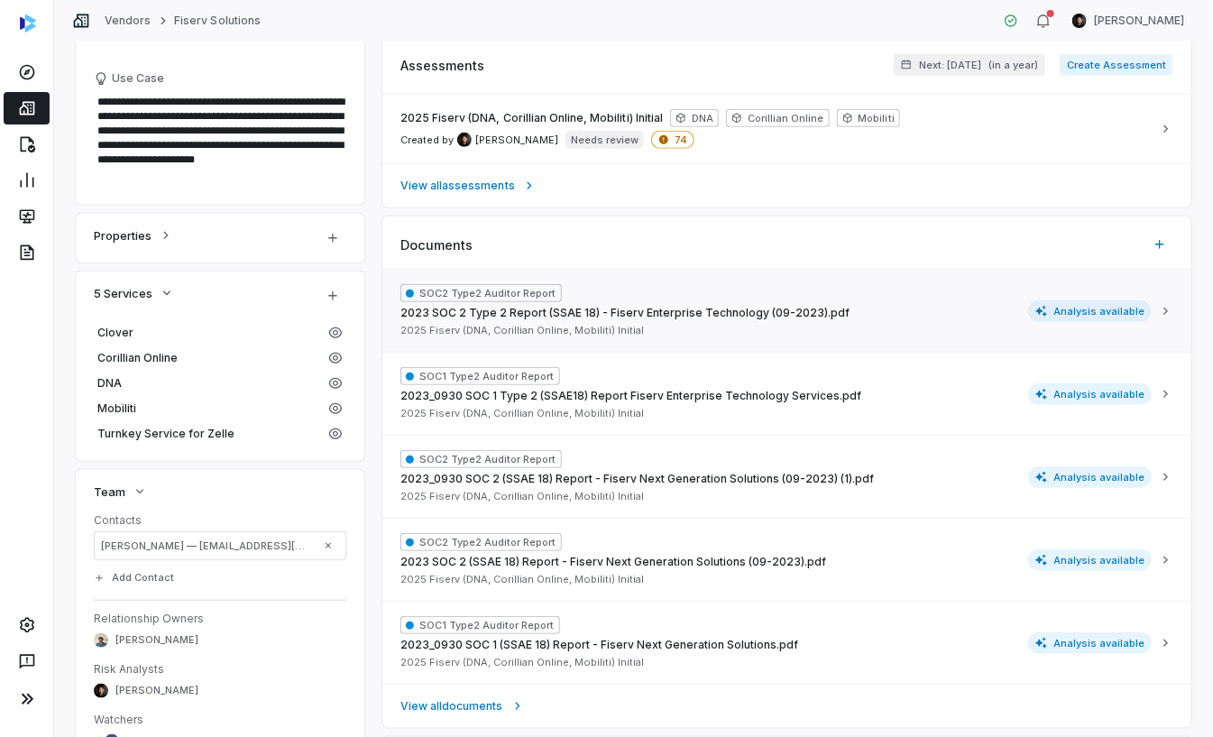
scroll to position [386, 0]
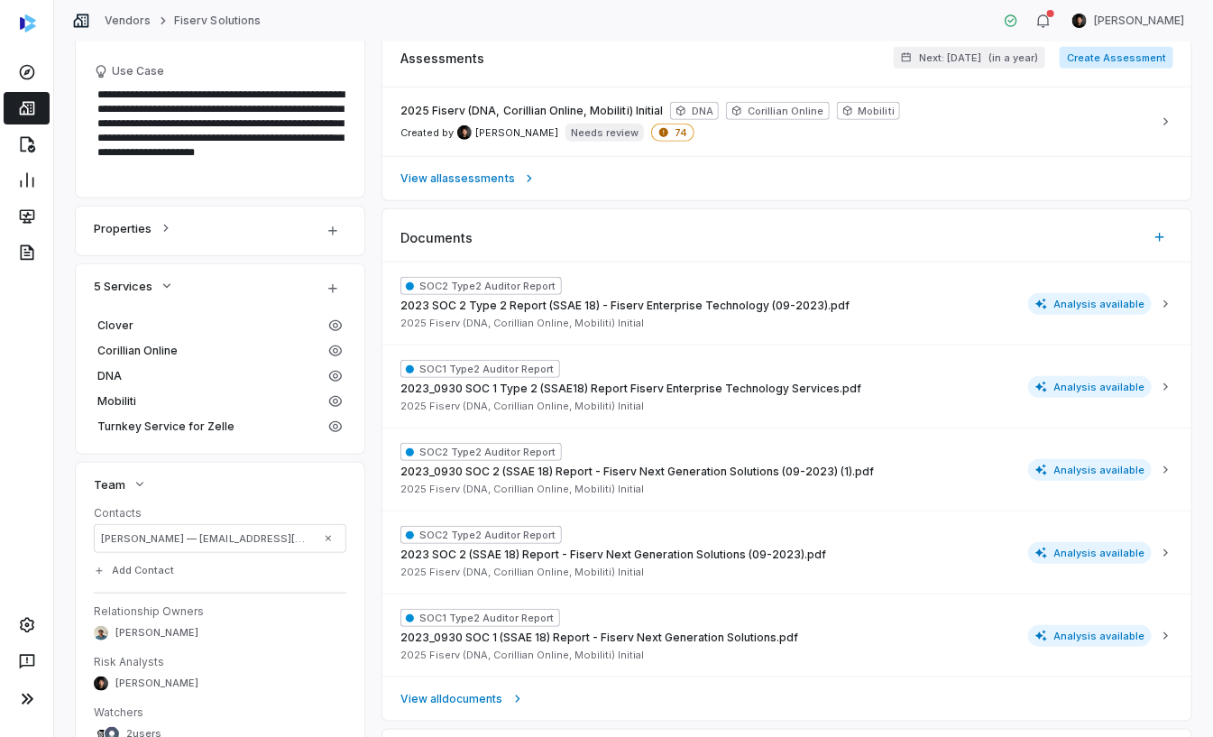
click at [1104, 55] on button "Create Assessment" at bounding box center [1117, 58] width 114 height 22
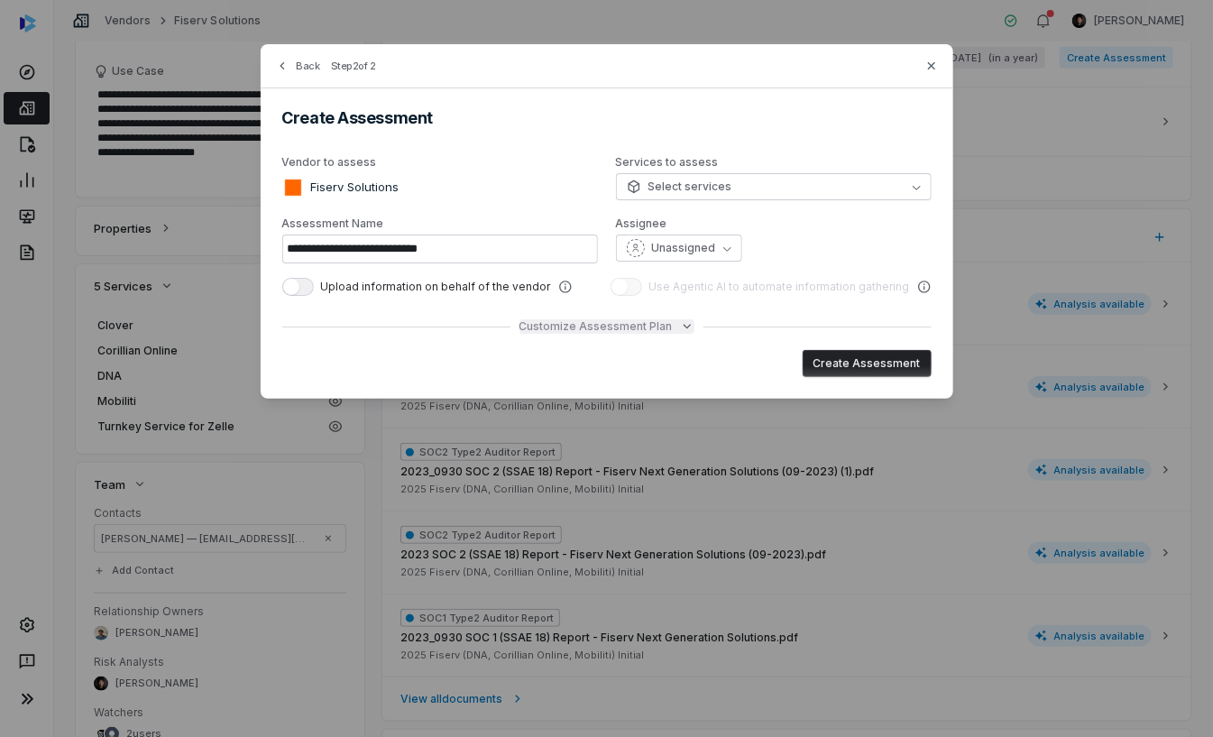
click at [560, 325] on span "Customize Assessment Plan" at bounding box center [596, 326] width 153 height 14
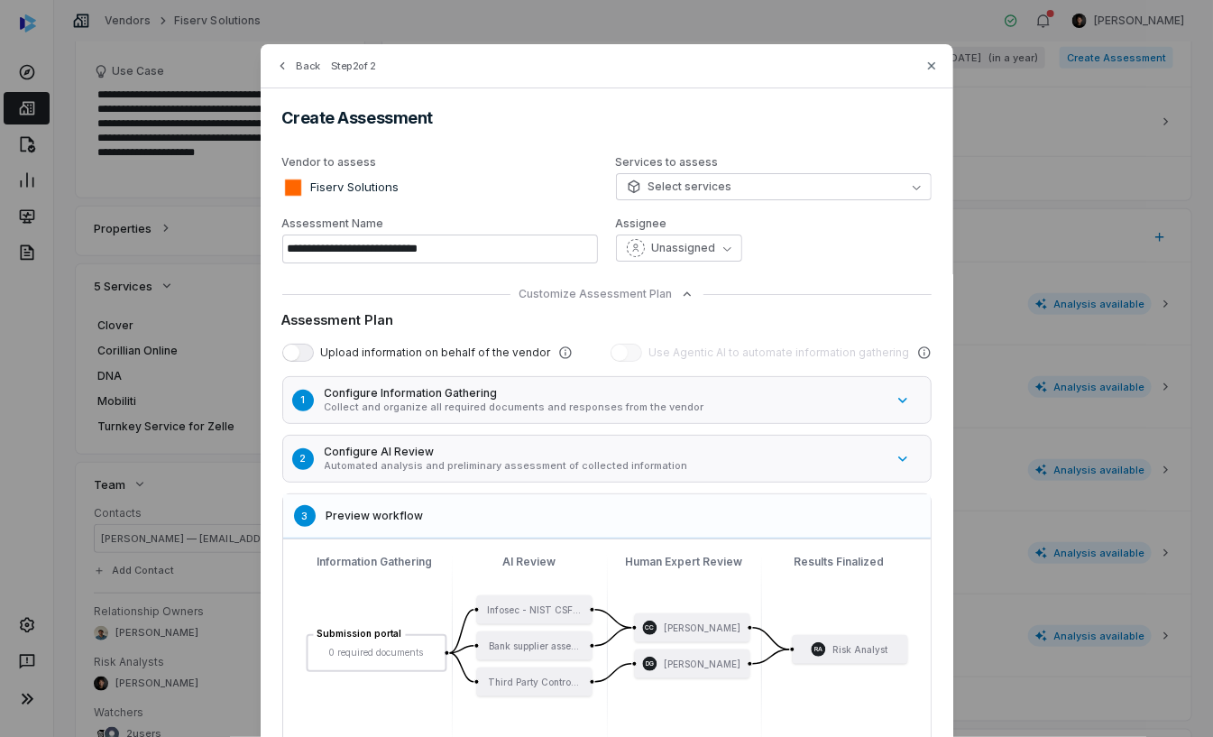
scroll to position [144, 0]
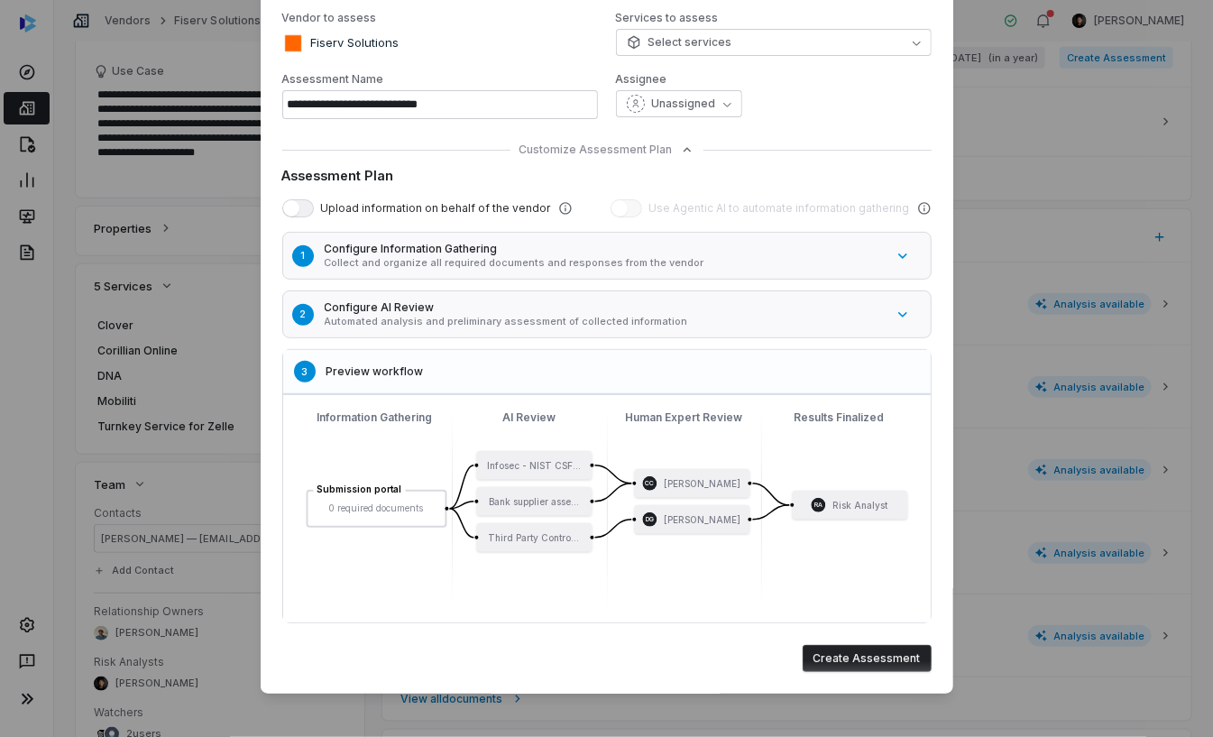
click at [843, 662] on button "Create Assessment" at bounding box center [867, 658] width 129 height 27
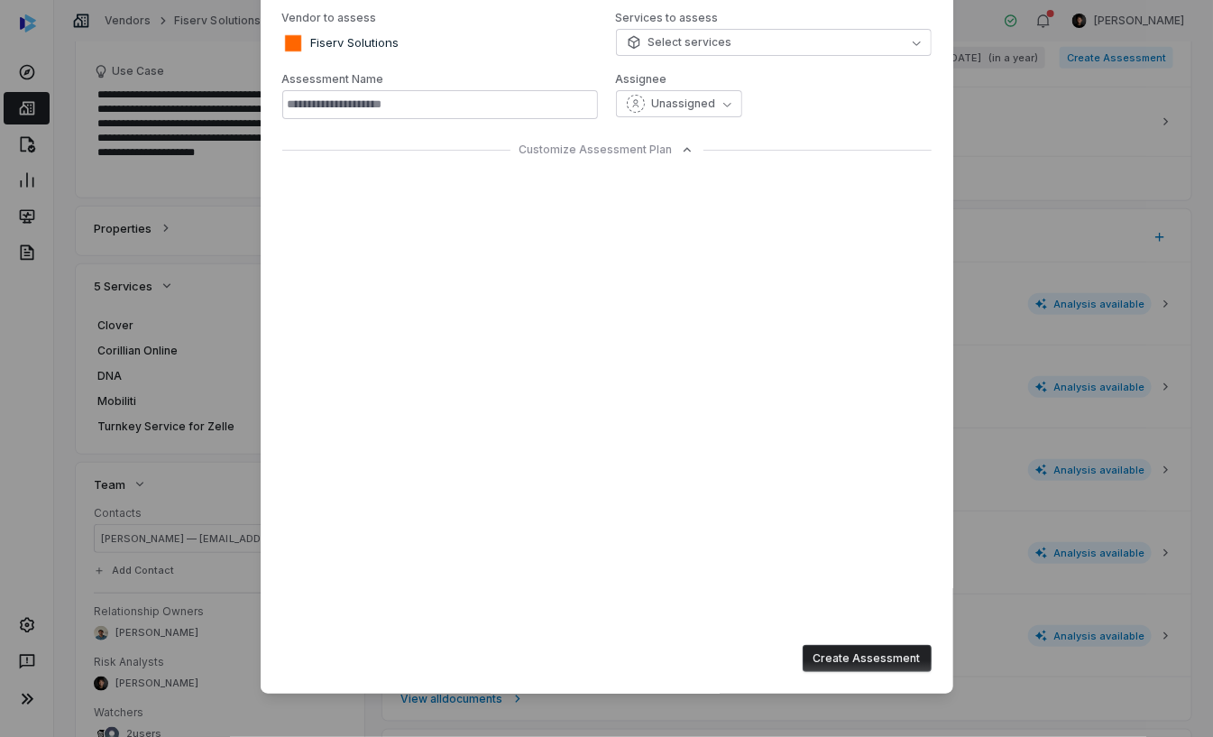
type input "**********"
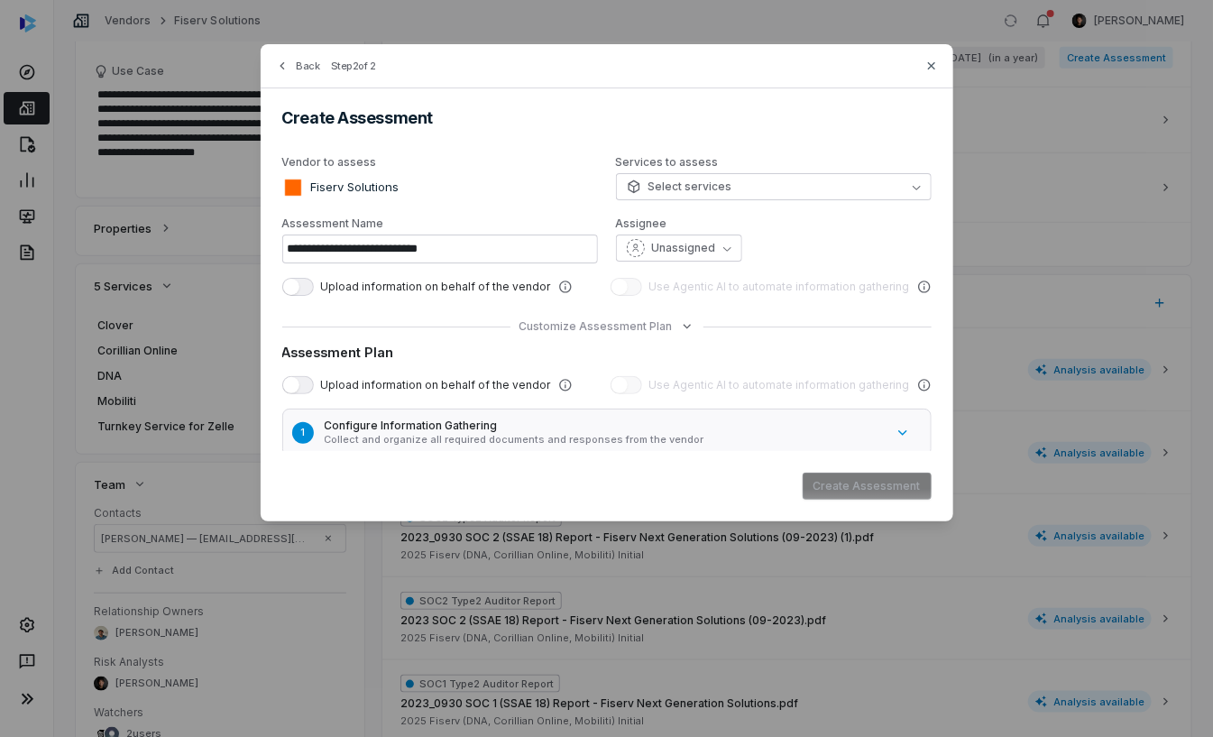
scroll to position [0, 0]
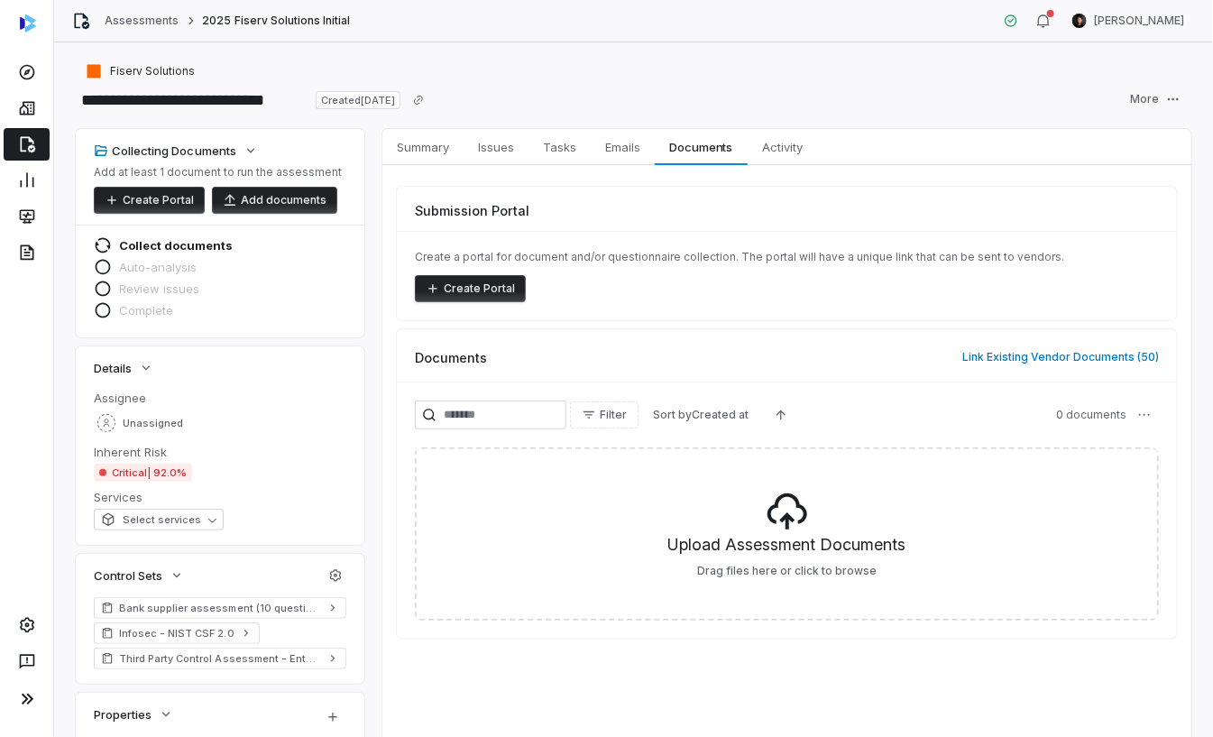
click at [144, 198] on button "Create Portal" at bounding box center [149, 200] width 111 height 27
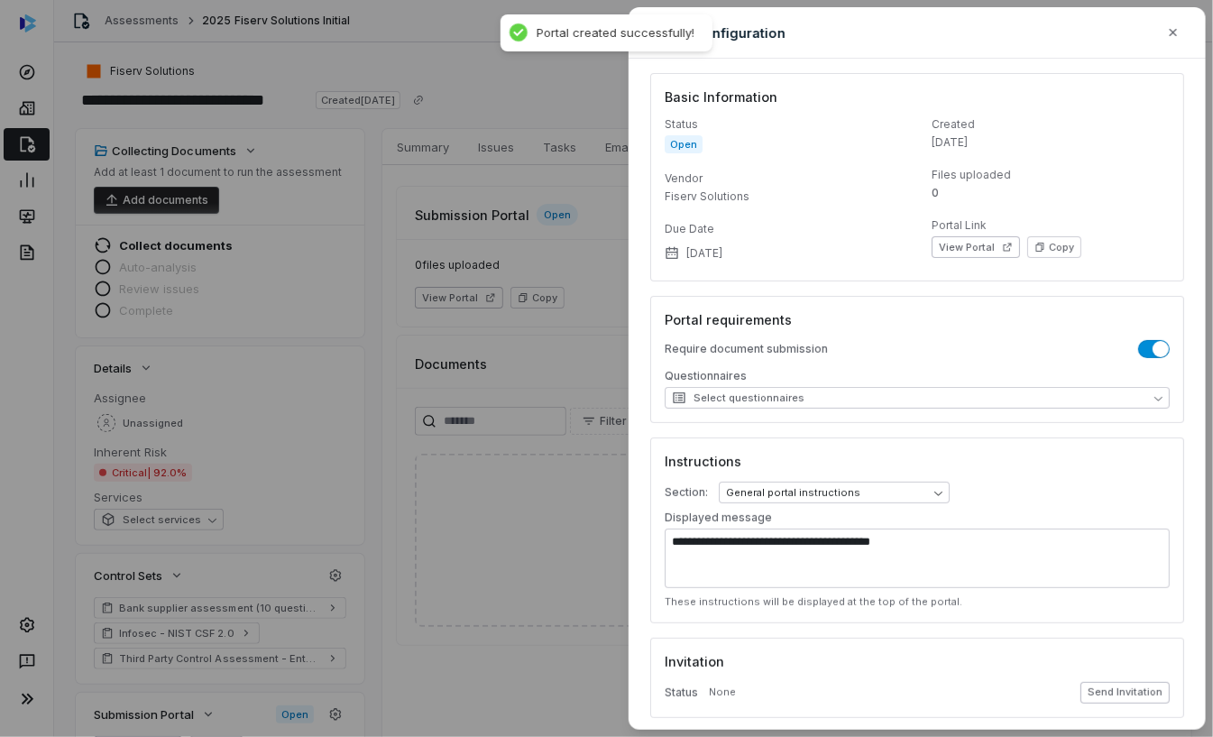
click at [1120, 690] on button "Send Invitation" at bounding box center [1125, 693] width 89 height 22
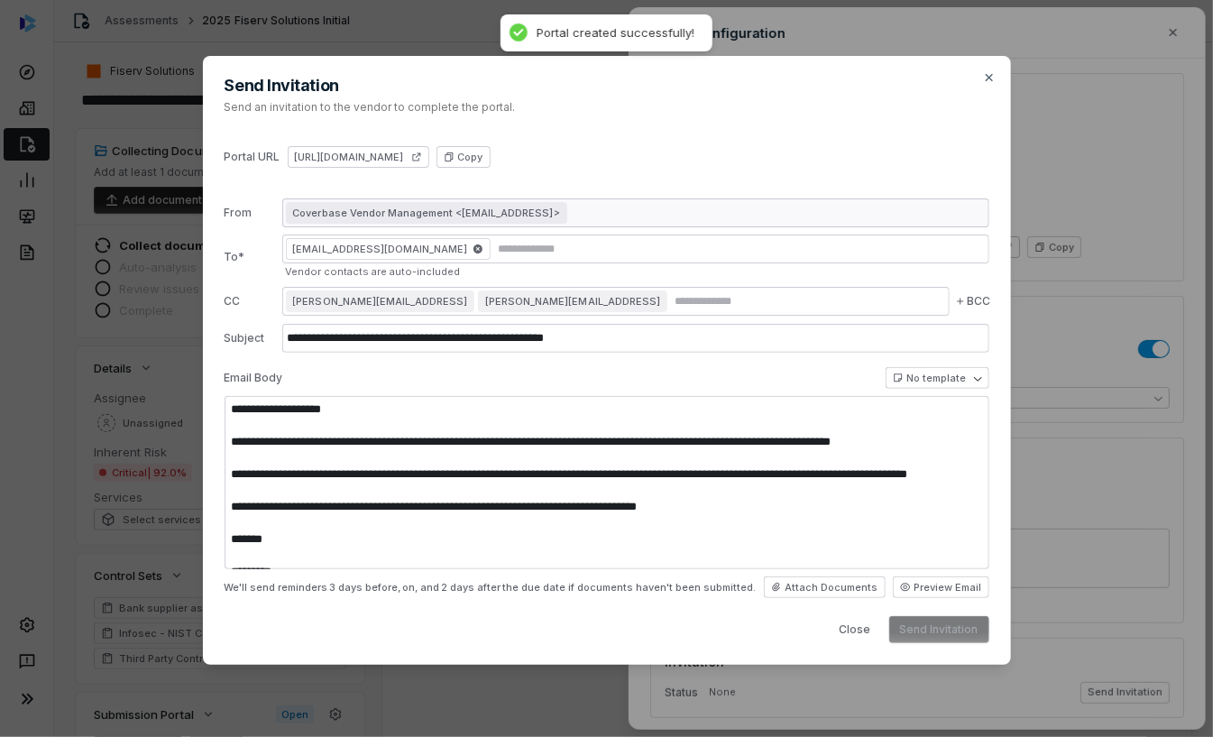
type textarea "**********"
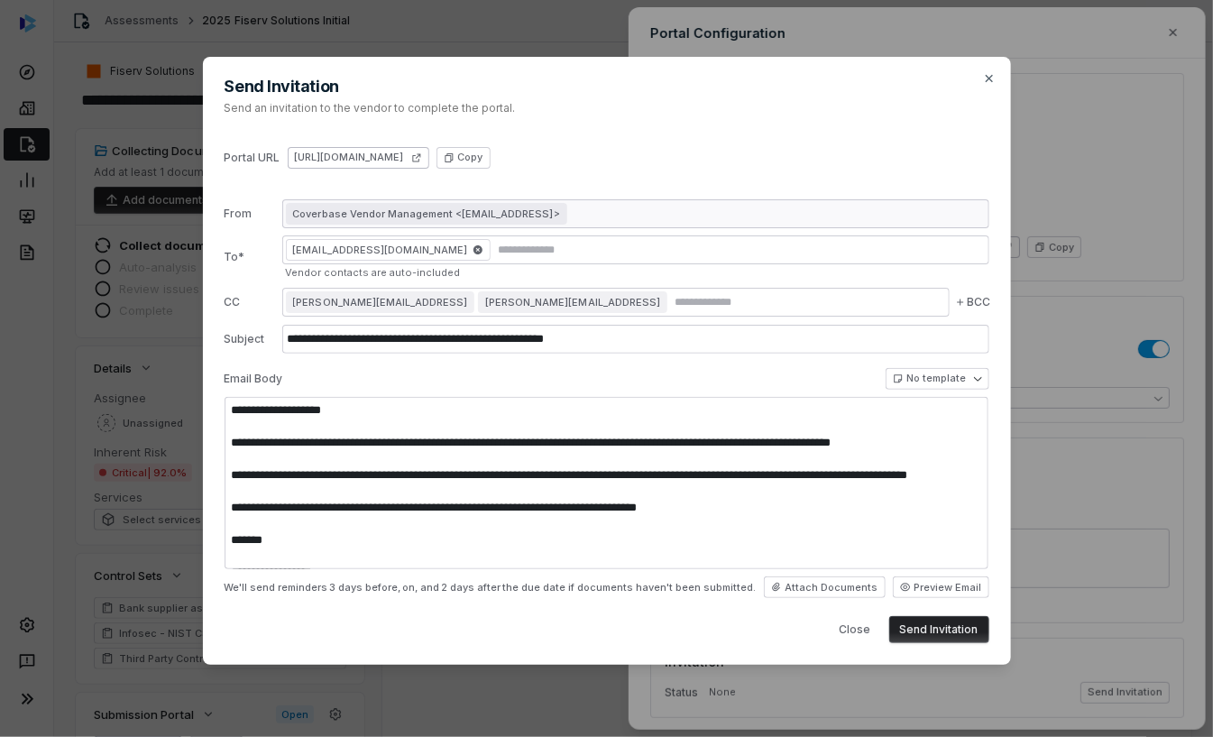
click at [422, 155] on icon at bounding box center [416, 157] width 11 height 11
click at [992, 77] on icon "button" at bounding box center [989, 78] width 14 height 14
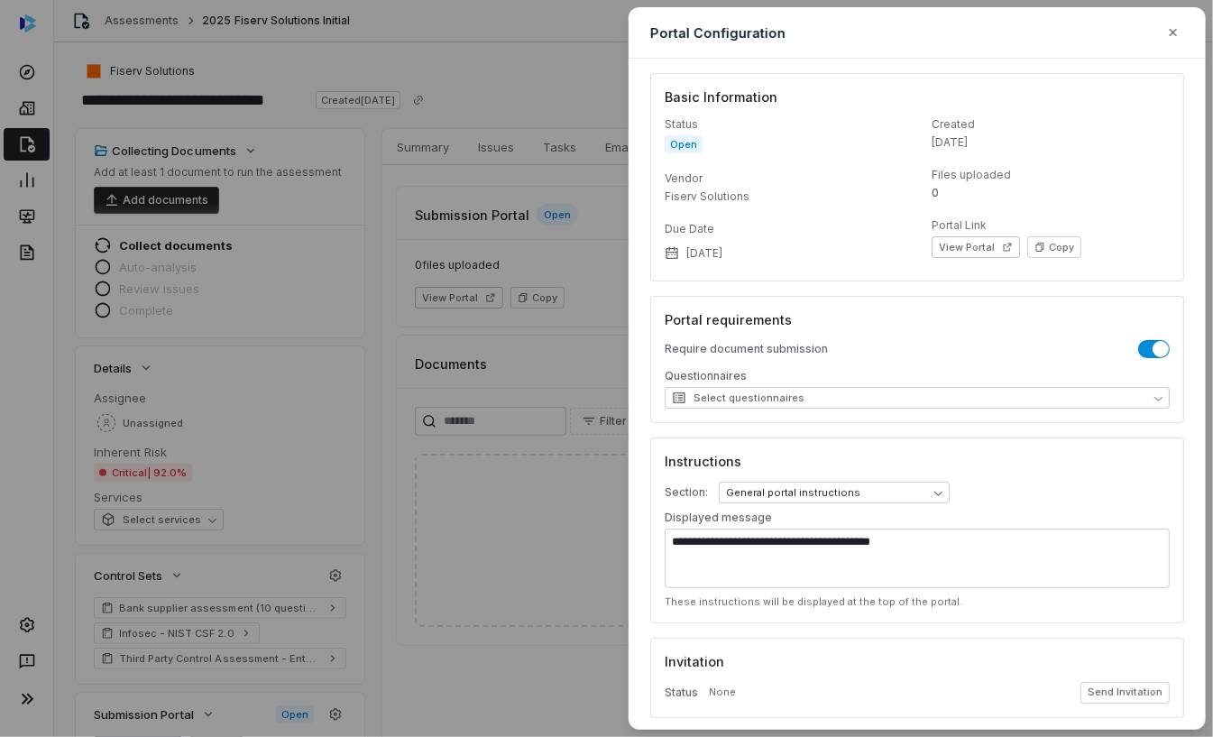
click at [550, 328] on div "**********" at bounding box center [606, 368] width 1213 height 737
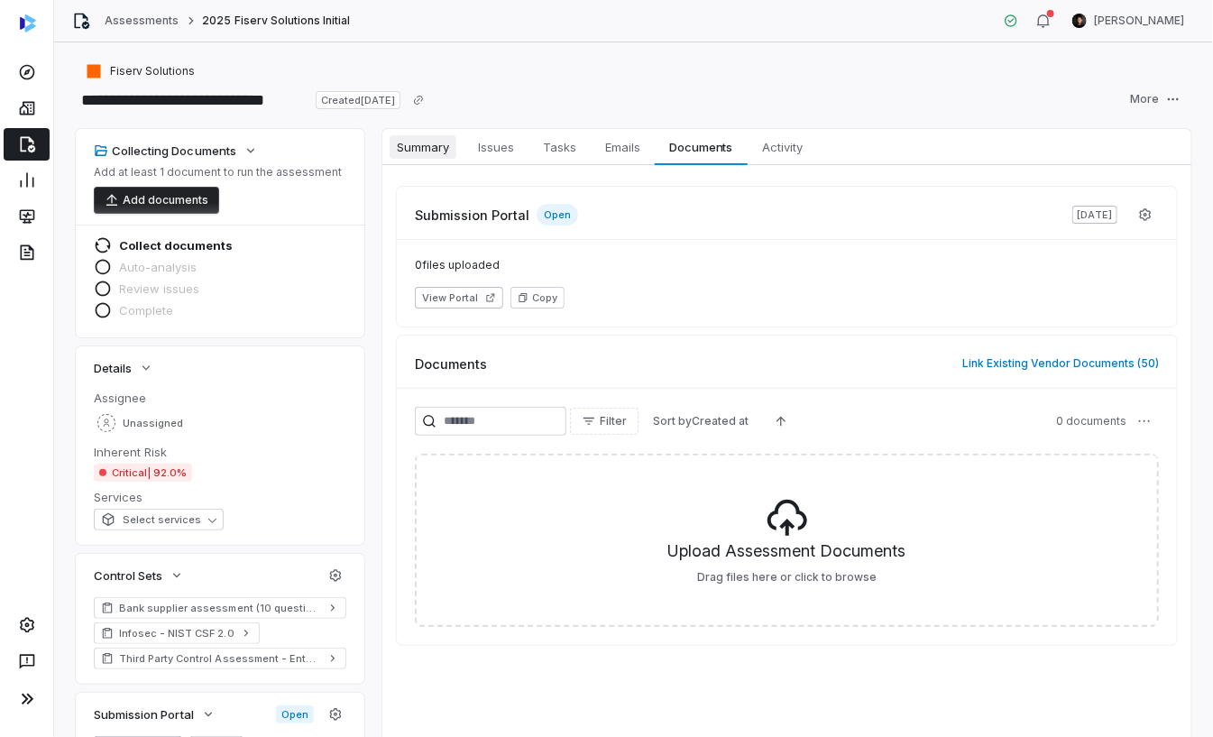
click at [422, 147] on span "Summary" at bounding box center [423, 146] width 67 height 23
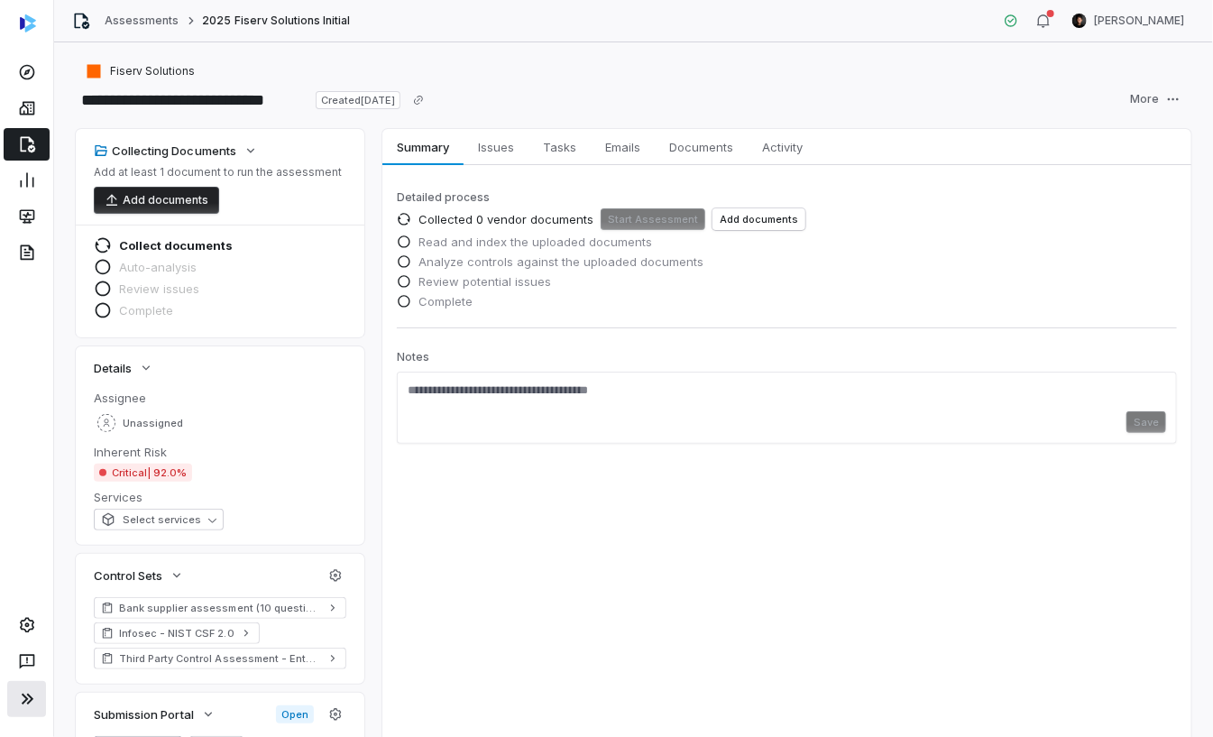
click at [27, 708] on icon at bounding box center [27, 699] width 22 height 22
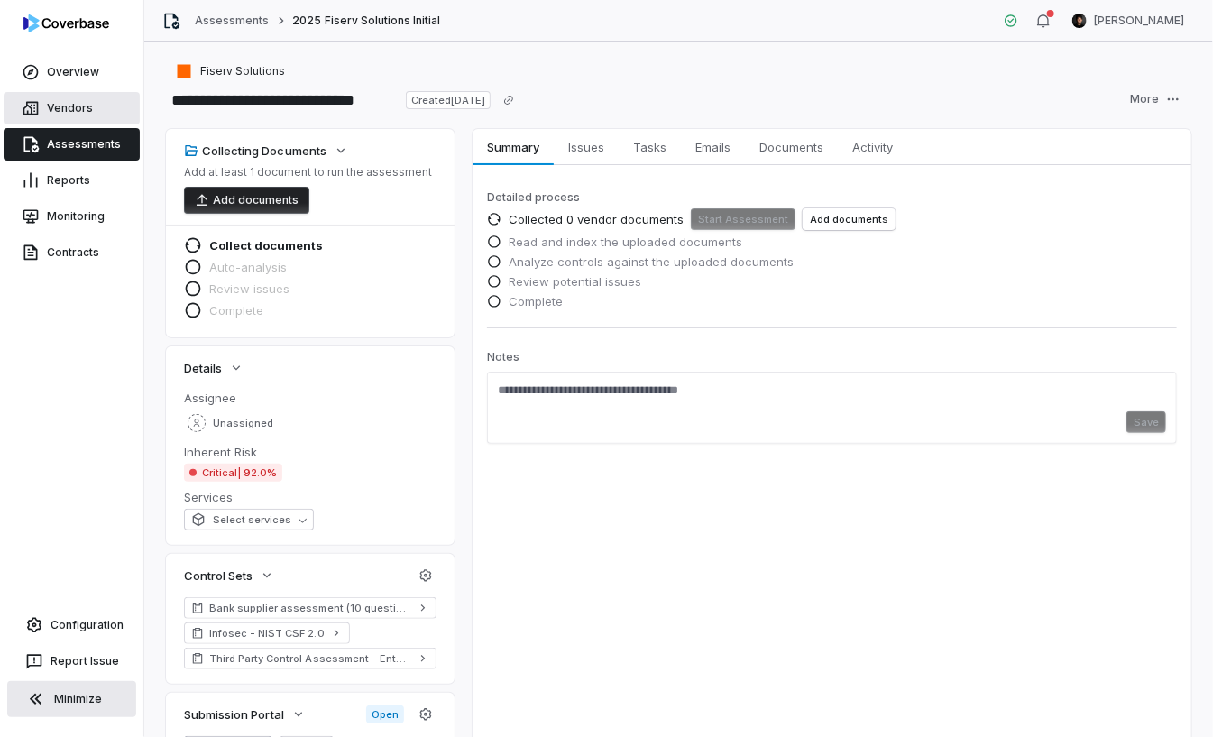
click at [59, 113] on link "Vendors" at bounding box center [72, 108] width 136 height 32
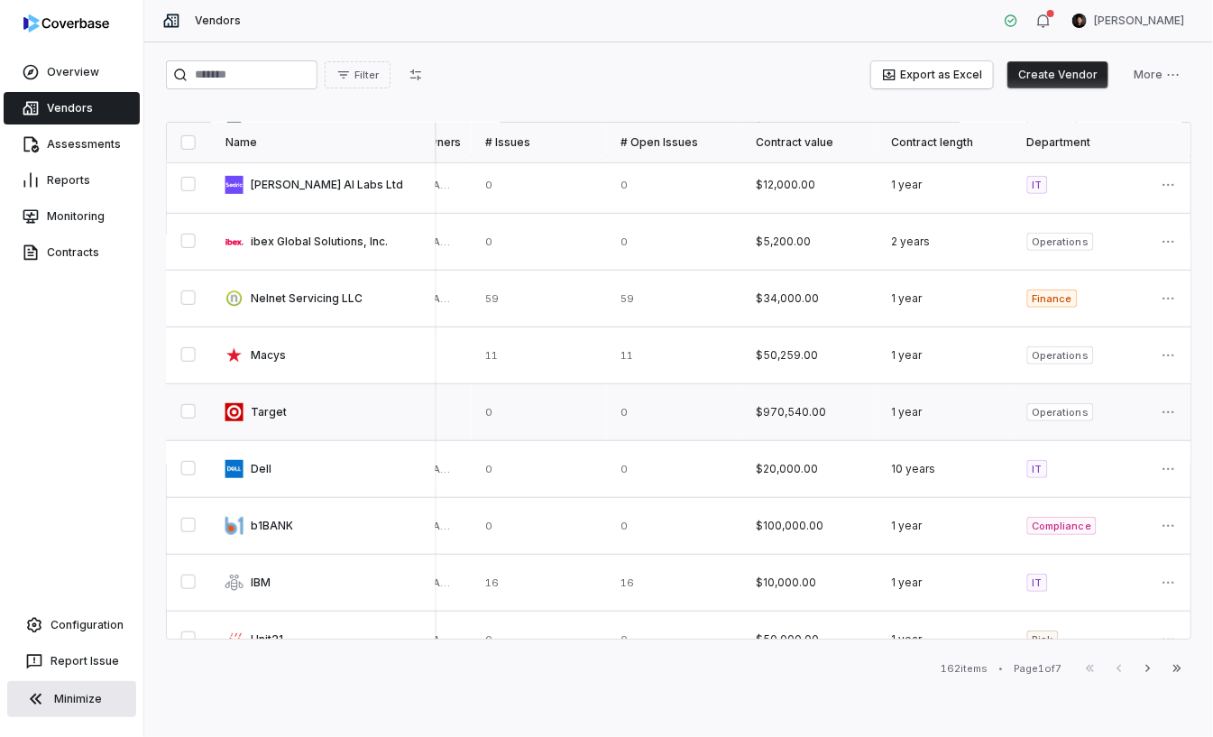
scroll to position [284, 1047]
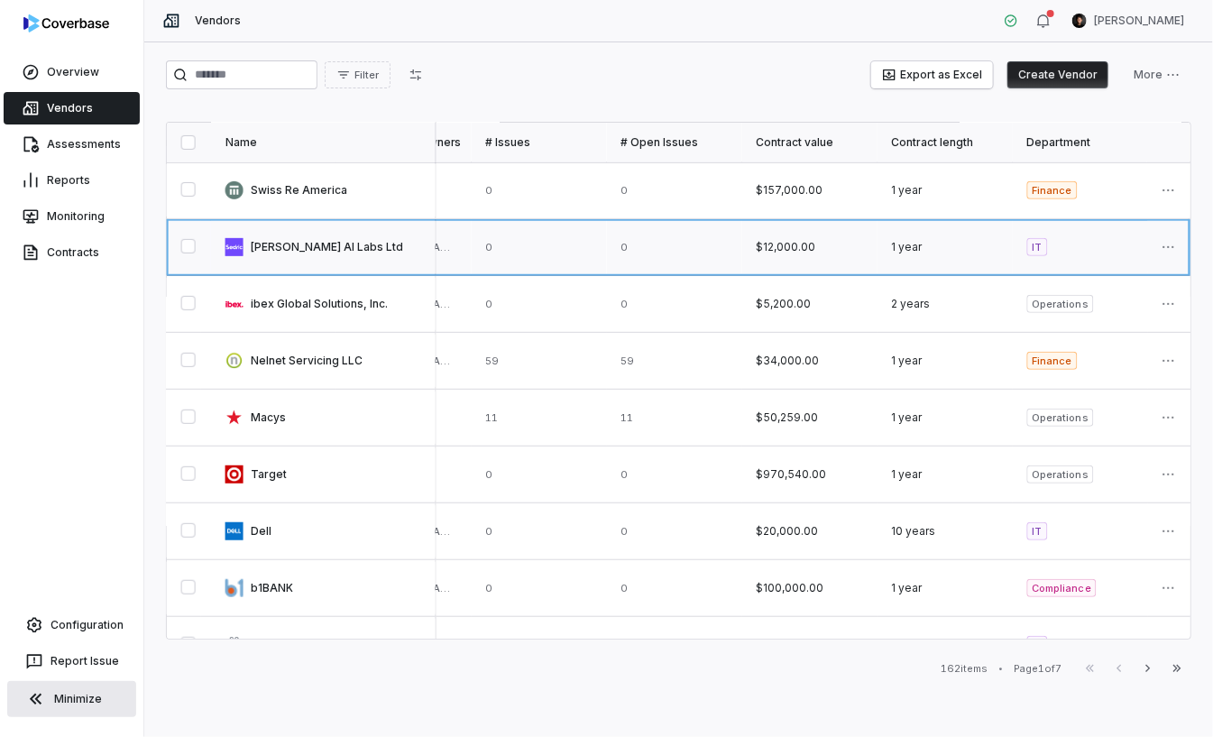
click at [294, 261] on link at bounding box center [324, 247] width 226 height 56
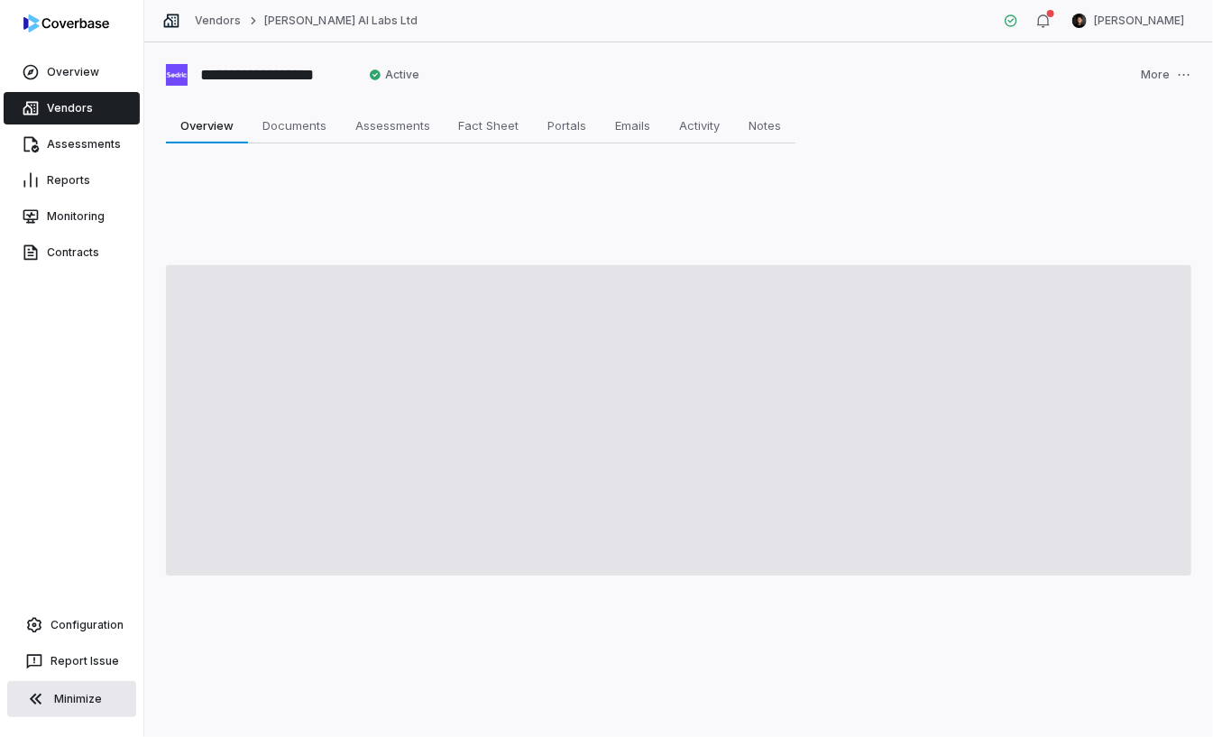
type textarea "*"
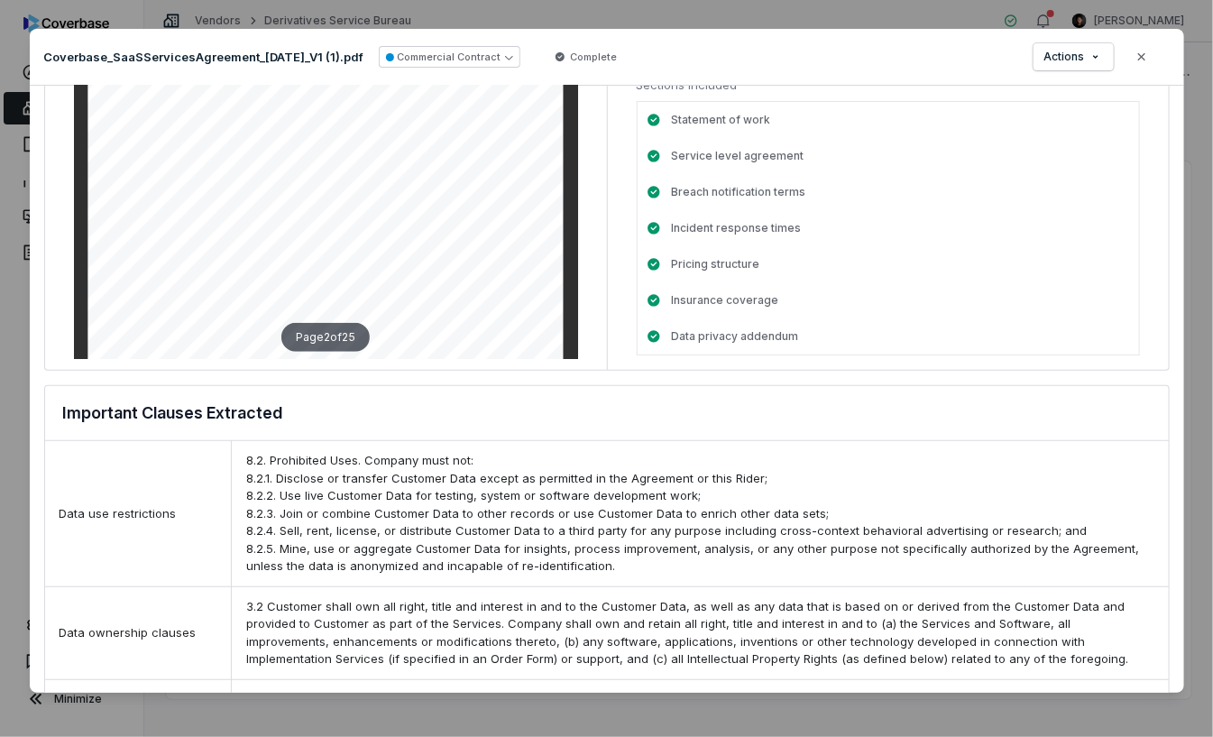
scroll to position [433, 0]
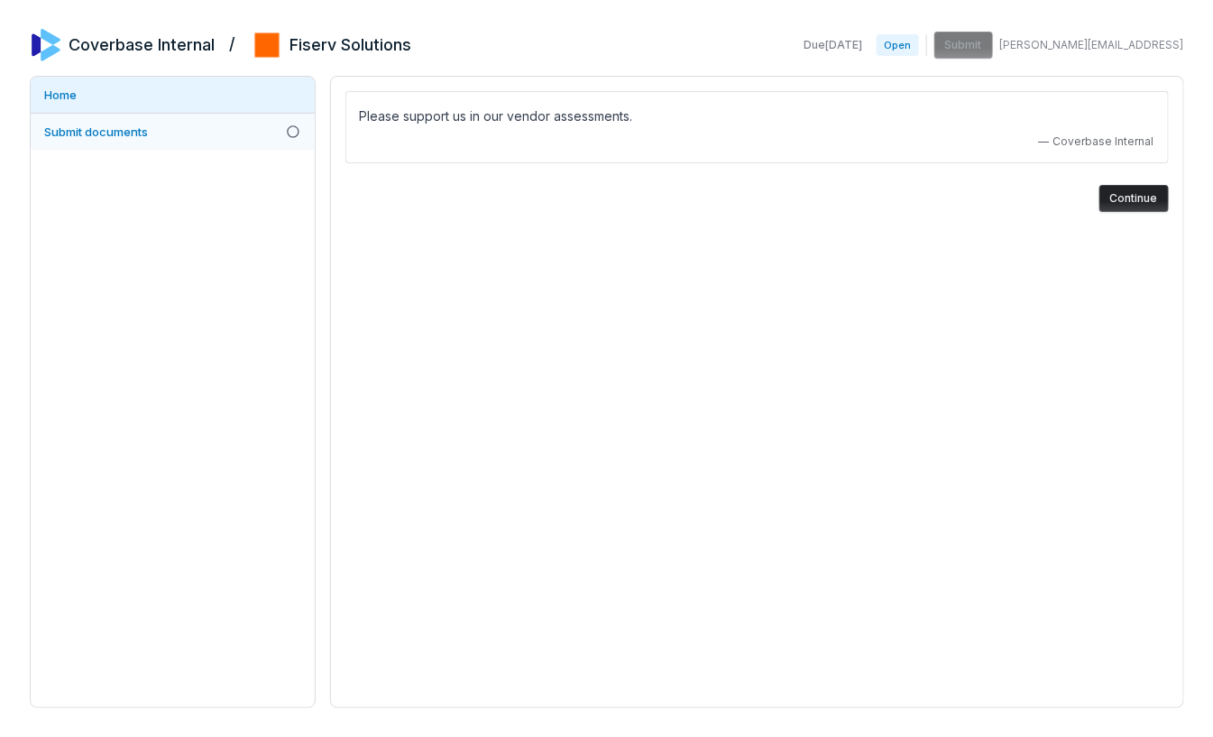
click at [146, 134] on span "Submit documents" at bounding box center [97, 131] width 104 height 14
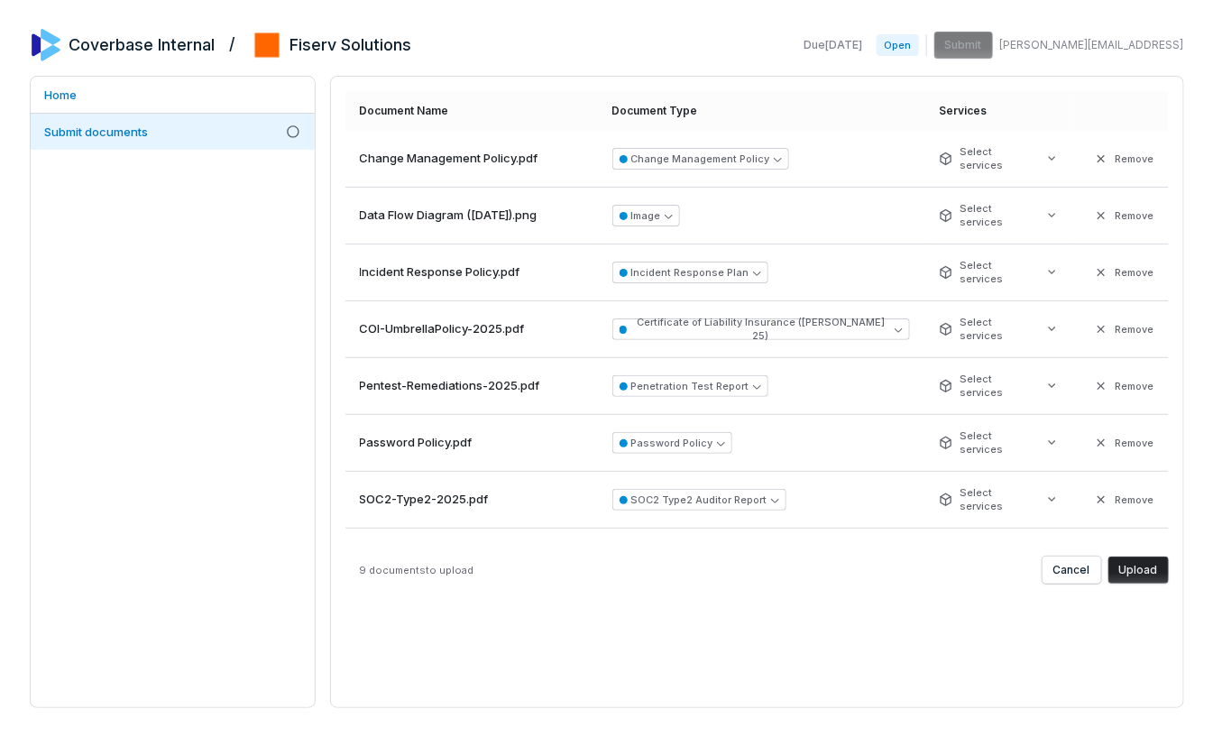
click at [1150, 573] on button "Upload" at bounding box center [1139, 570] width 60 height 27
